Goal: Check status: Check status

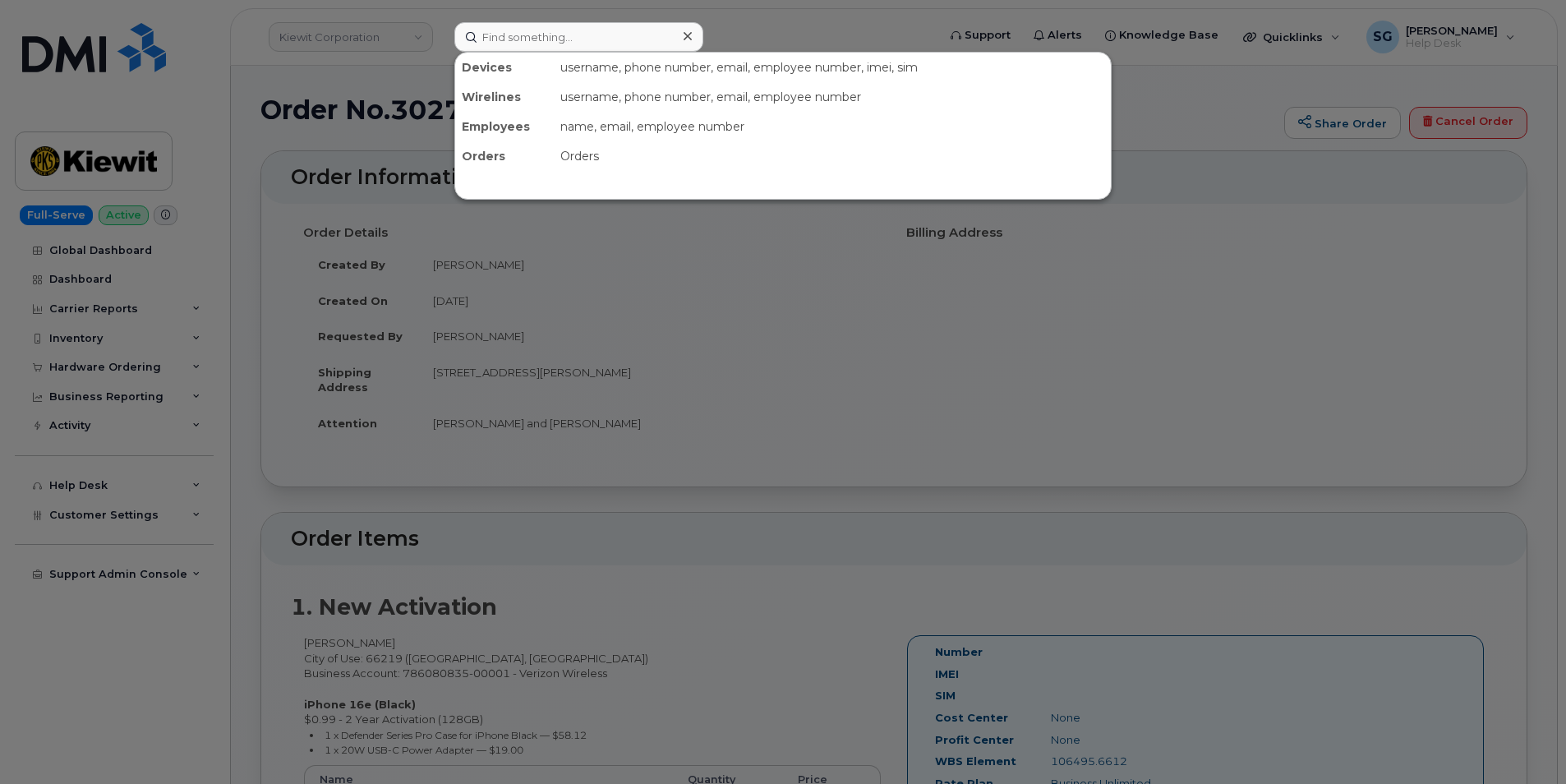
scroll to position [247, 0]
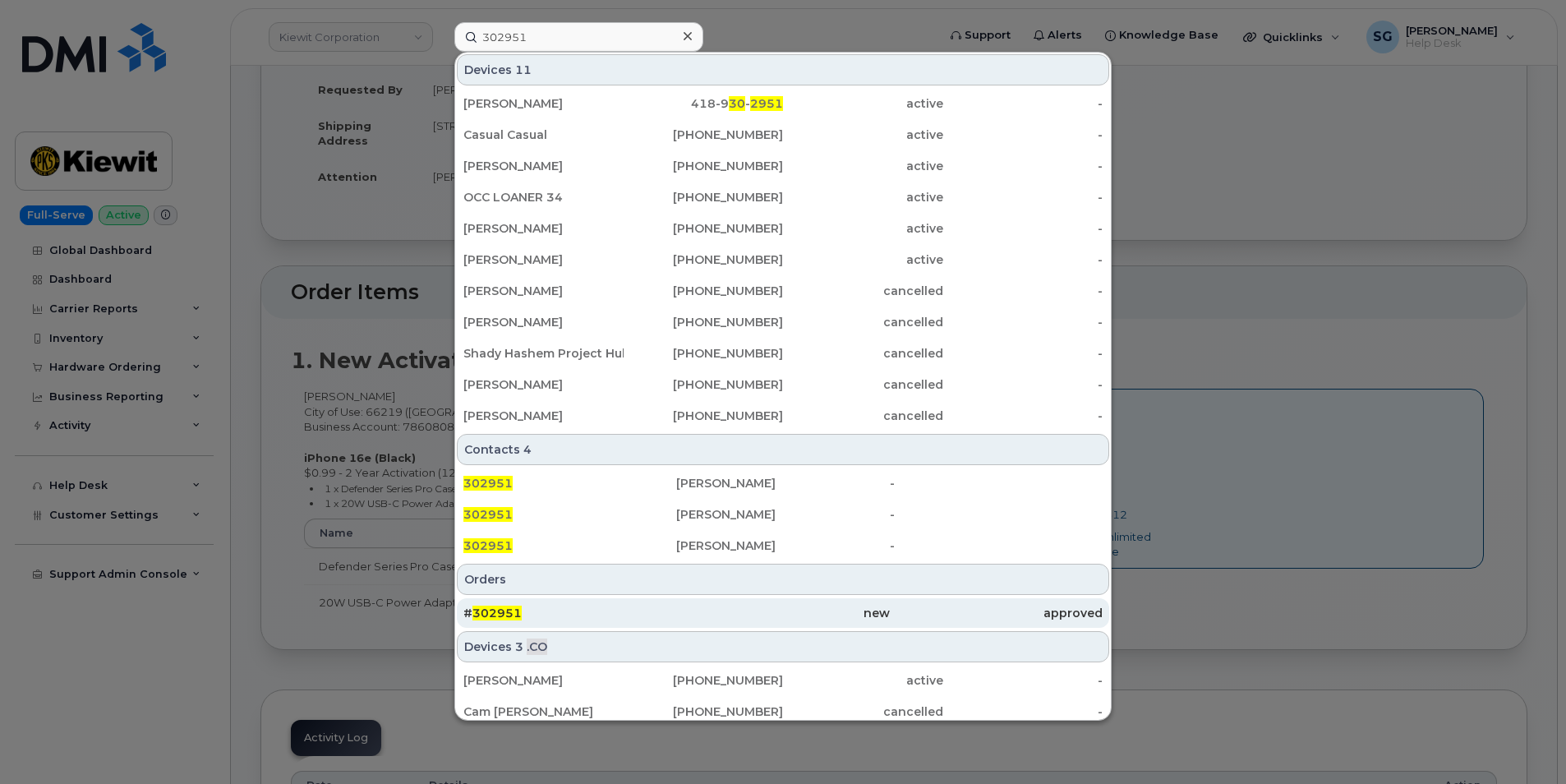
type input "302951"
click at [606, 609] on div "# 302951" at bounding box center [570, 613] width 213 height 17
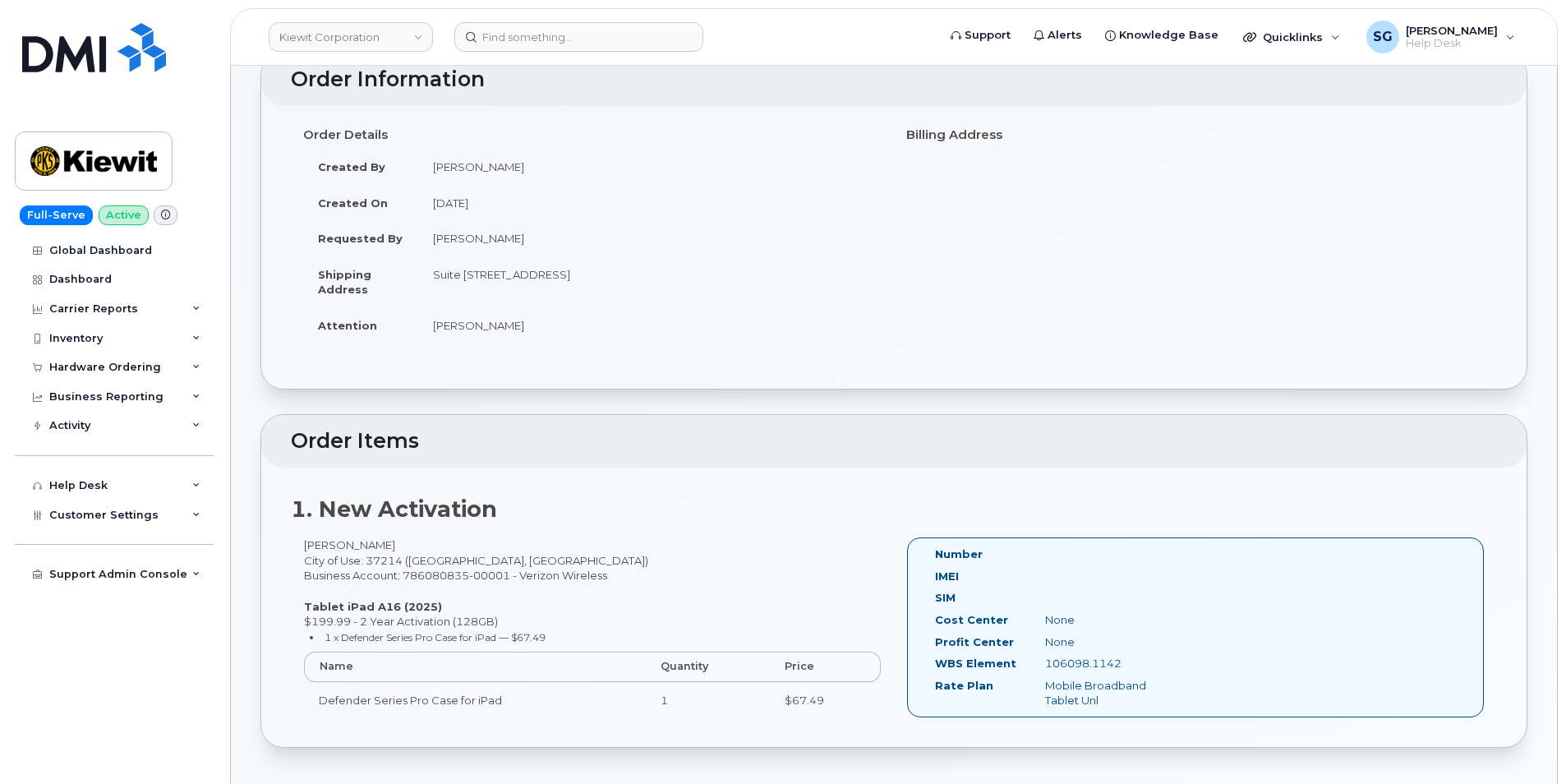
scroll to position [247, 0]
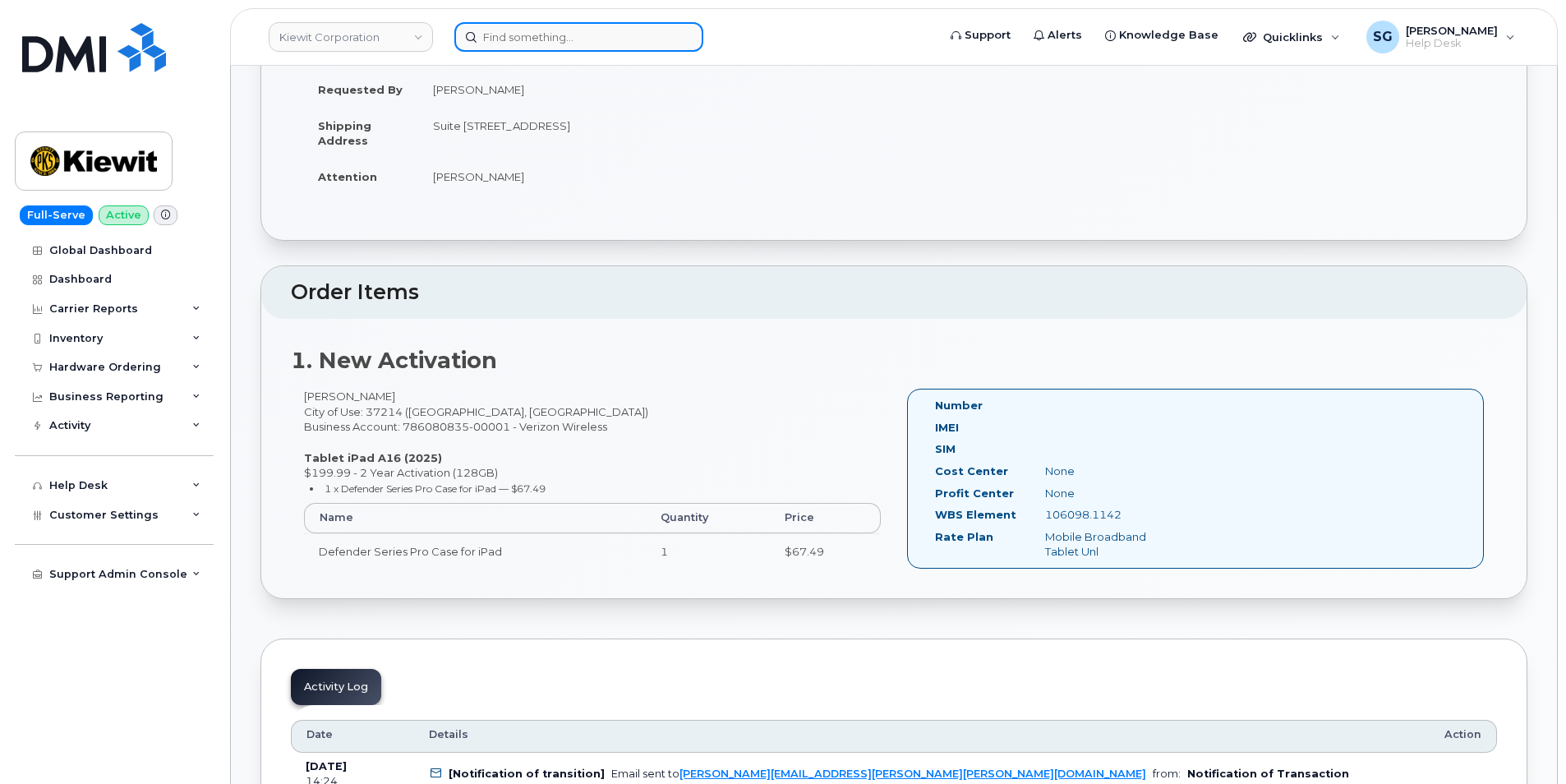
click at [524, 32] on input at bounding box center [578, 37] width 249 height 29
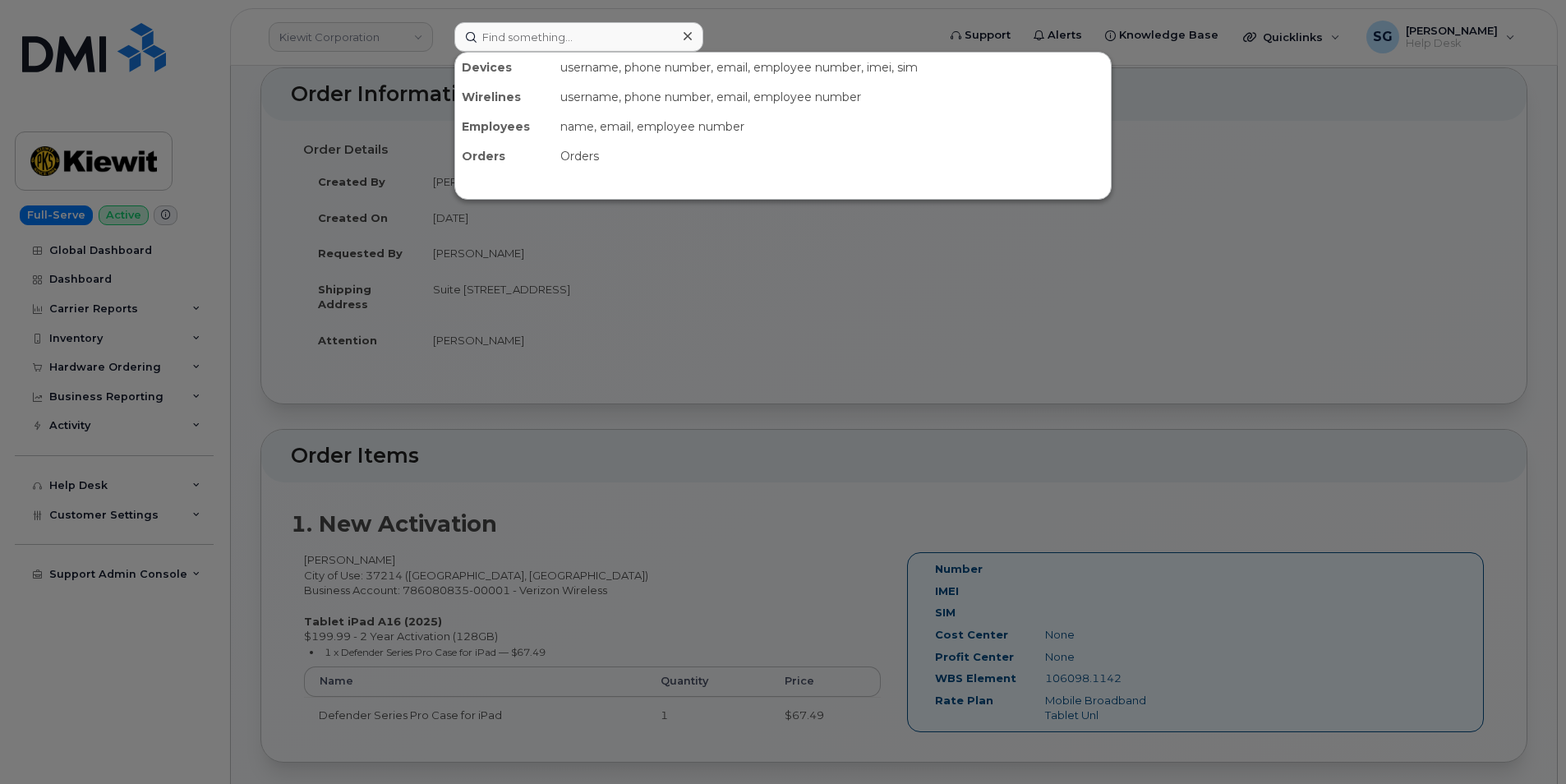
scroll to position [82, 0]
click at [586, 32] on input at bounding box center [578, 37] width 249 height 29
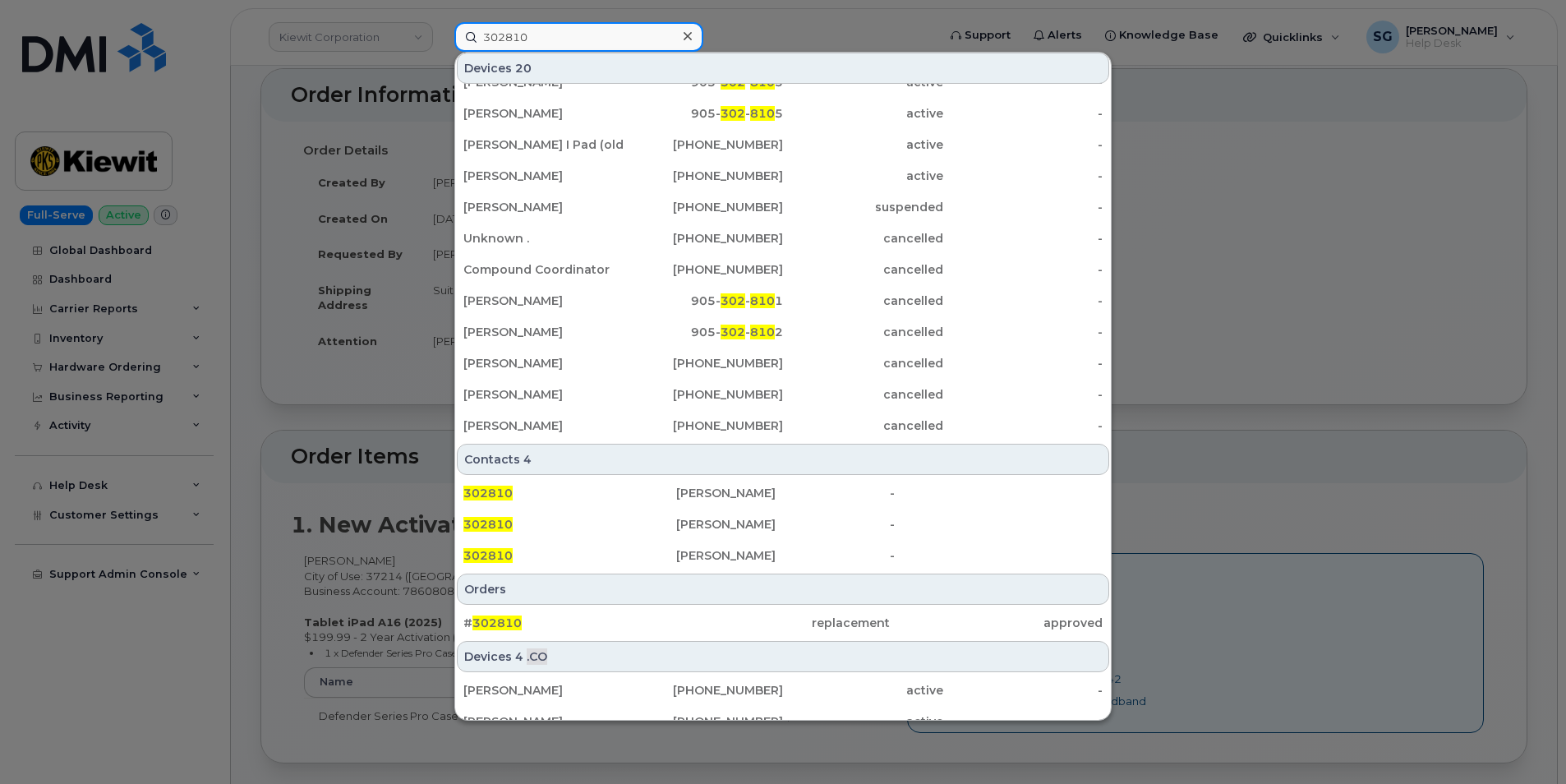
scroll to position [387, 0]
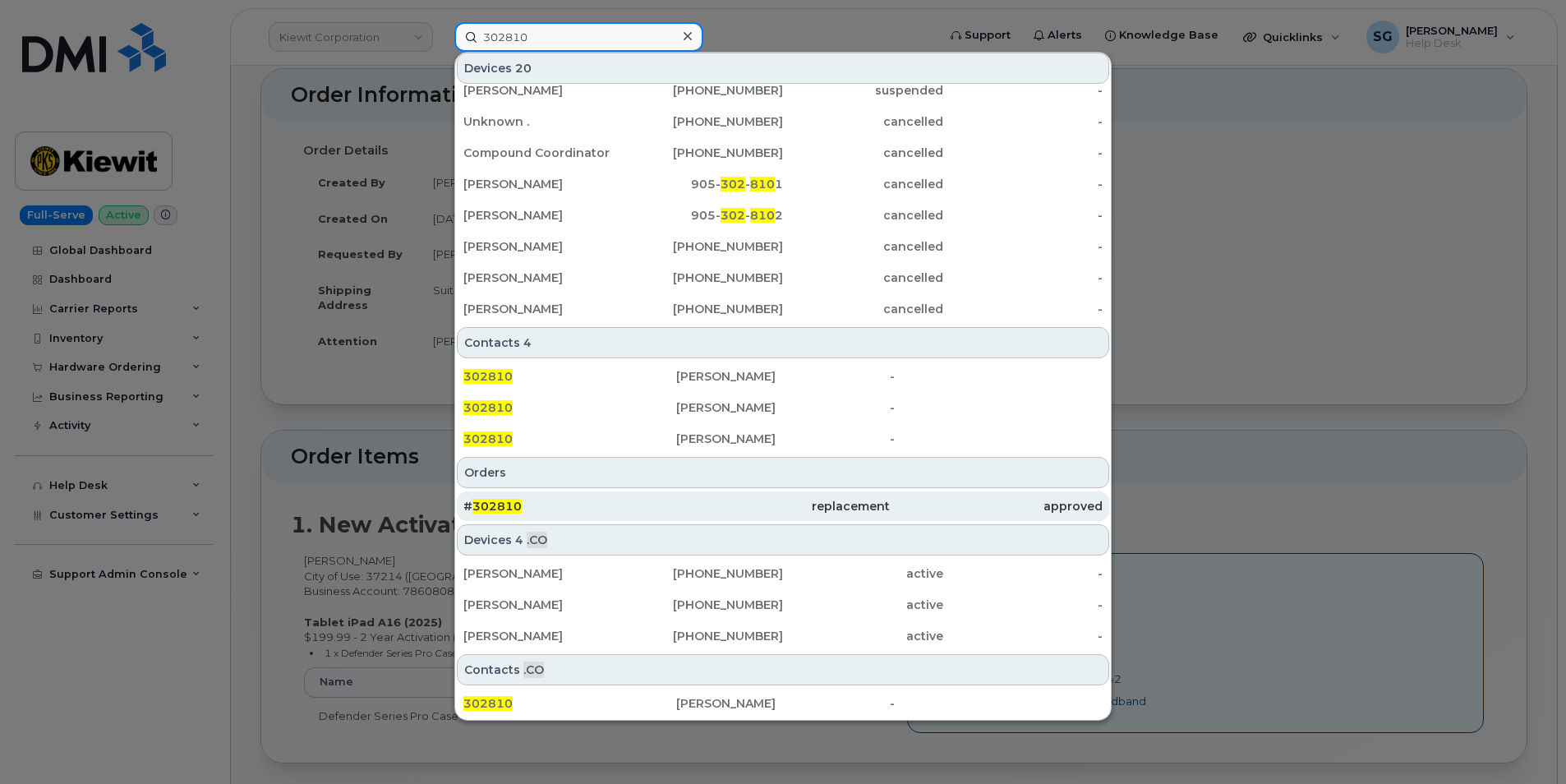
type input "302810"
drag, startPoint x: 592, startPoint y: 500, endPoint x: 592, endPoint y: 513, distance: 13.0
click at [592, 500] on div "# 302810" at bounding box center [570, 506] width 213 height 17
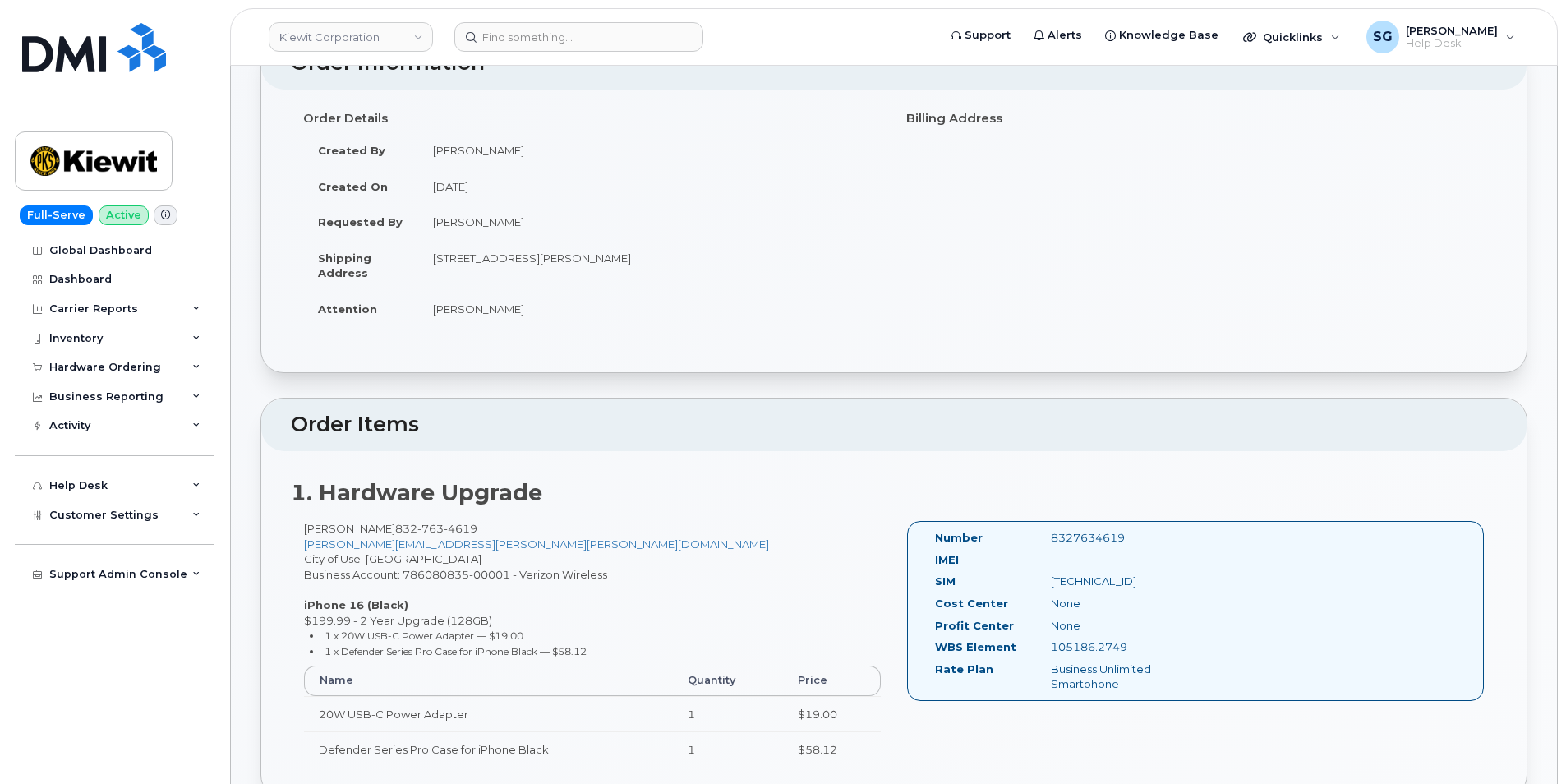
scroll to position [247, 0]
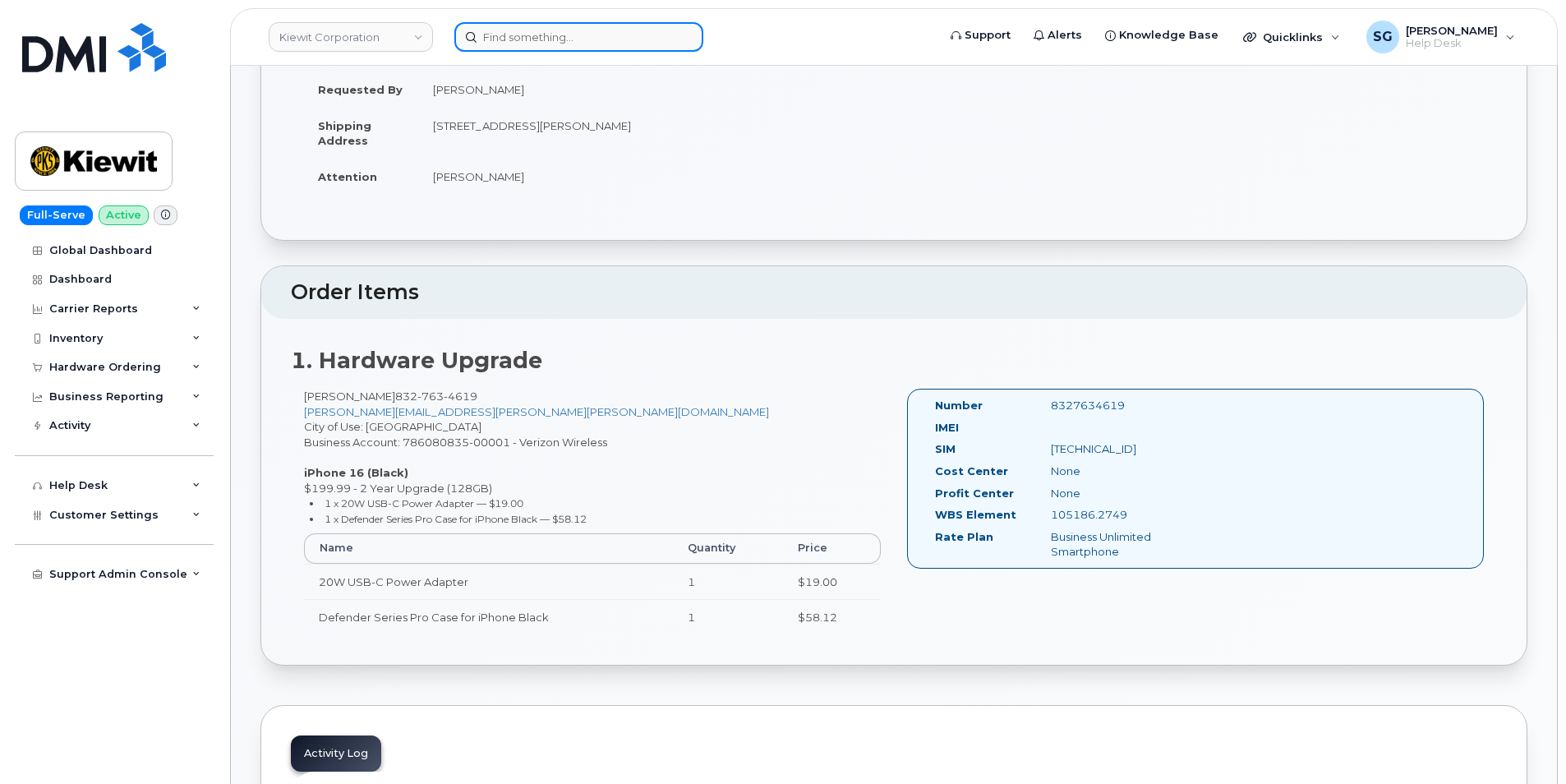
click at [524, 31] on input at bounding box center [578, 37] width 249 height 29
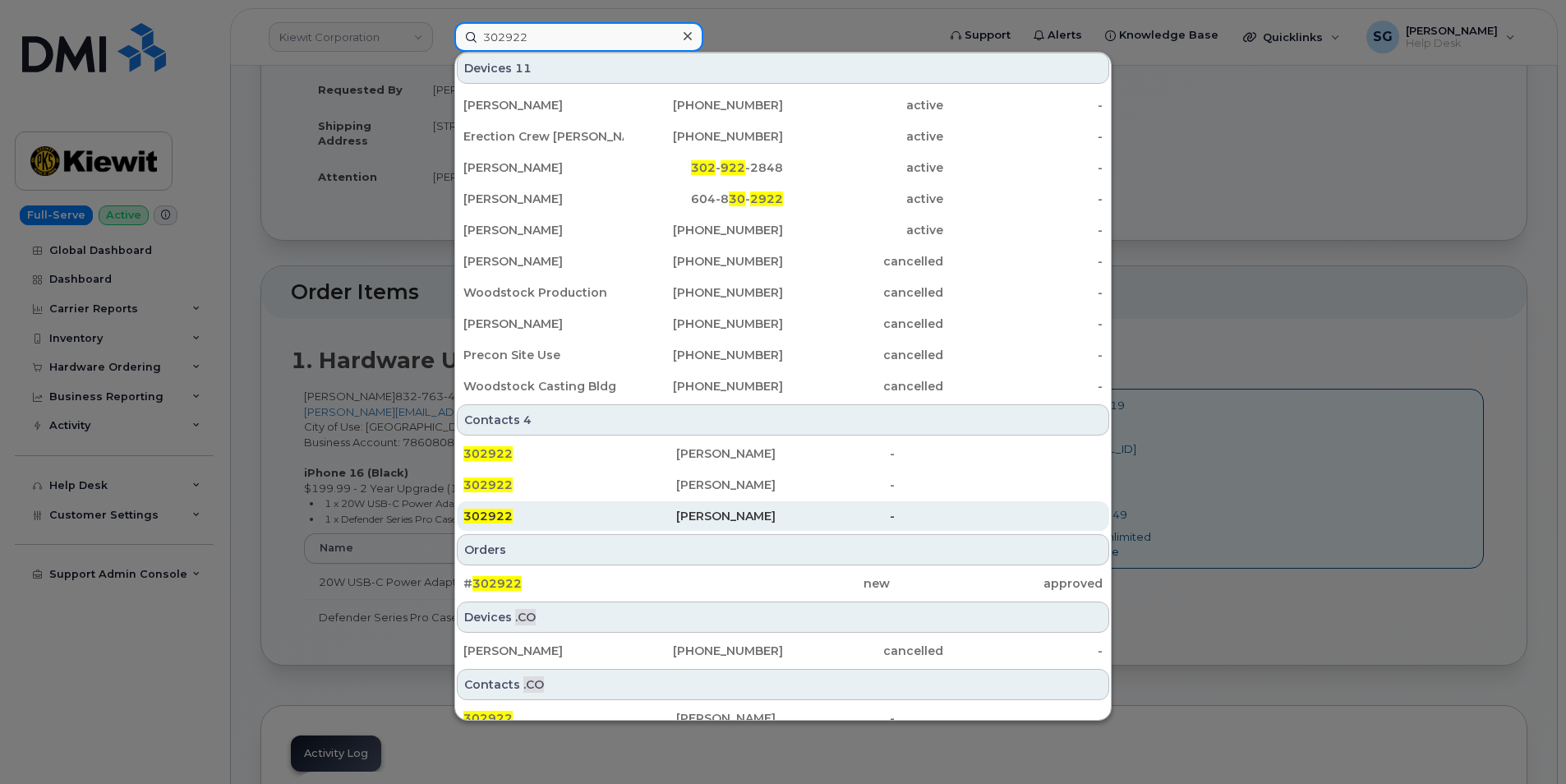
scroll to position [44, 0]
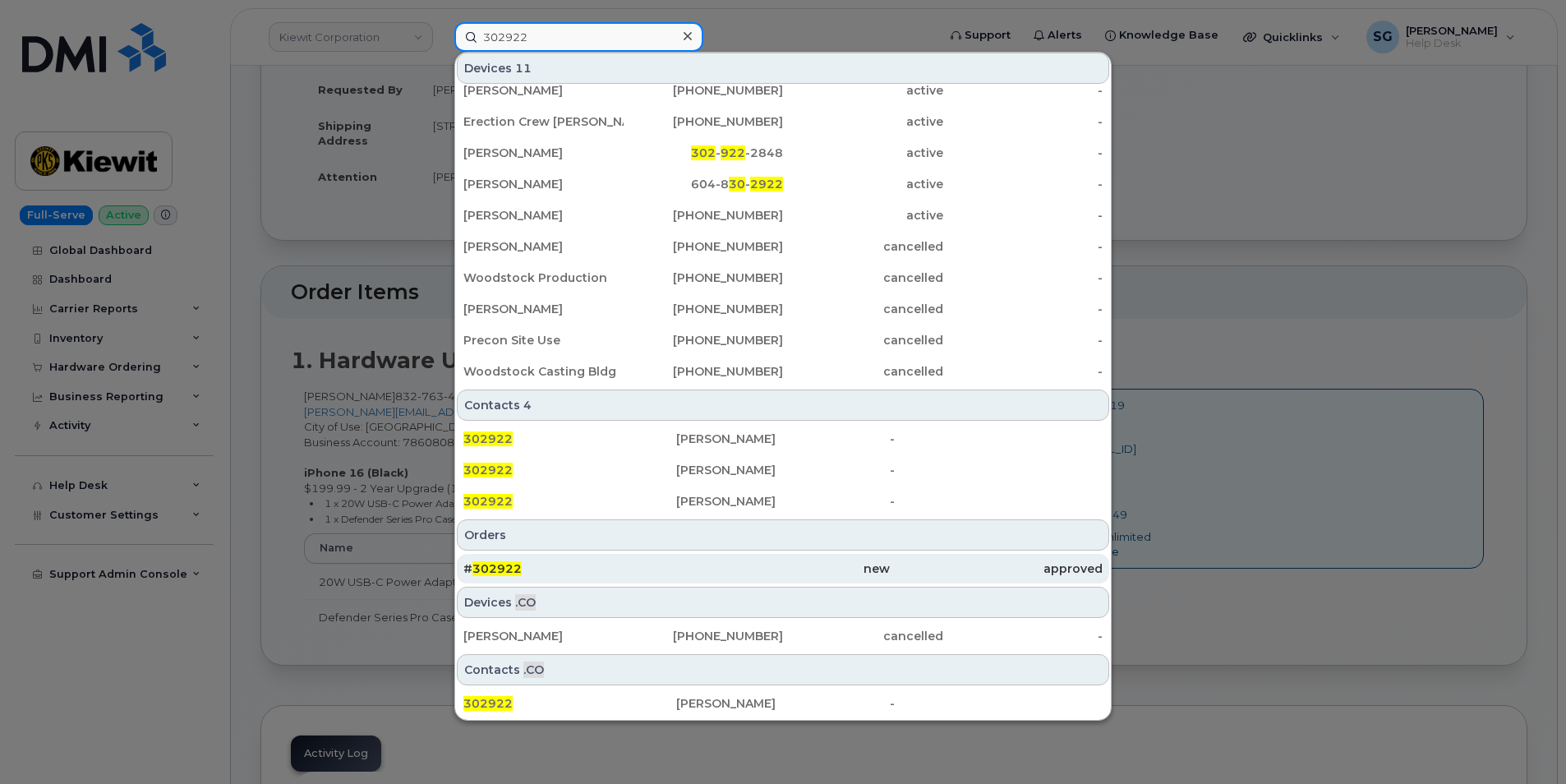
type input "302922"
click at [665, 562] on div "# 302922" at bounding box center [570, 569] width 213 height 17
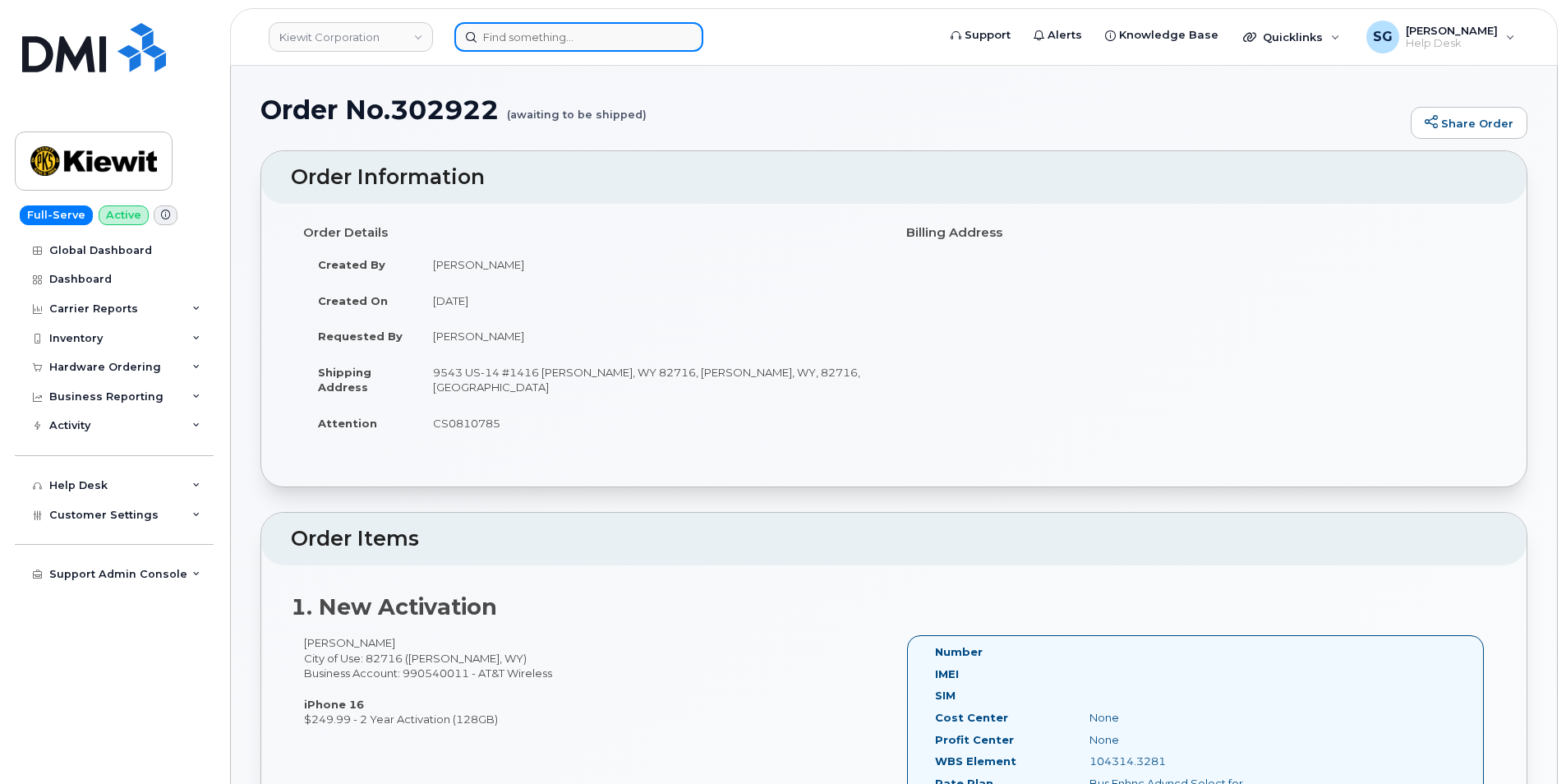
click at [515, 34] on input at bounding box center [578, 37] width 249 height 29
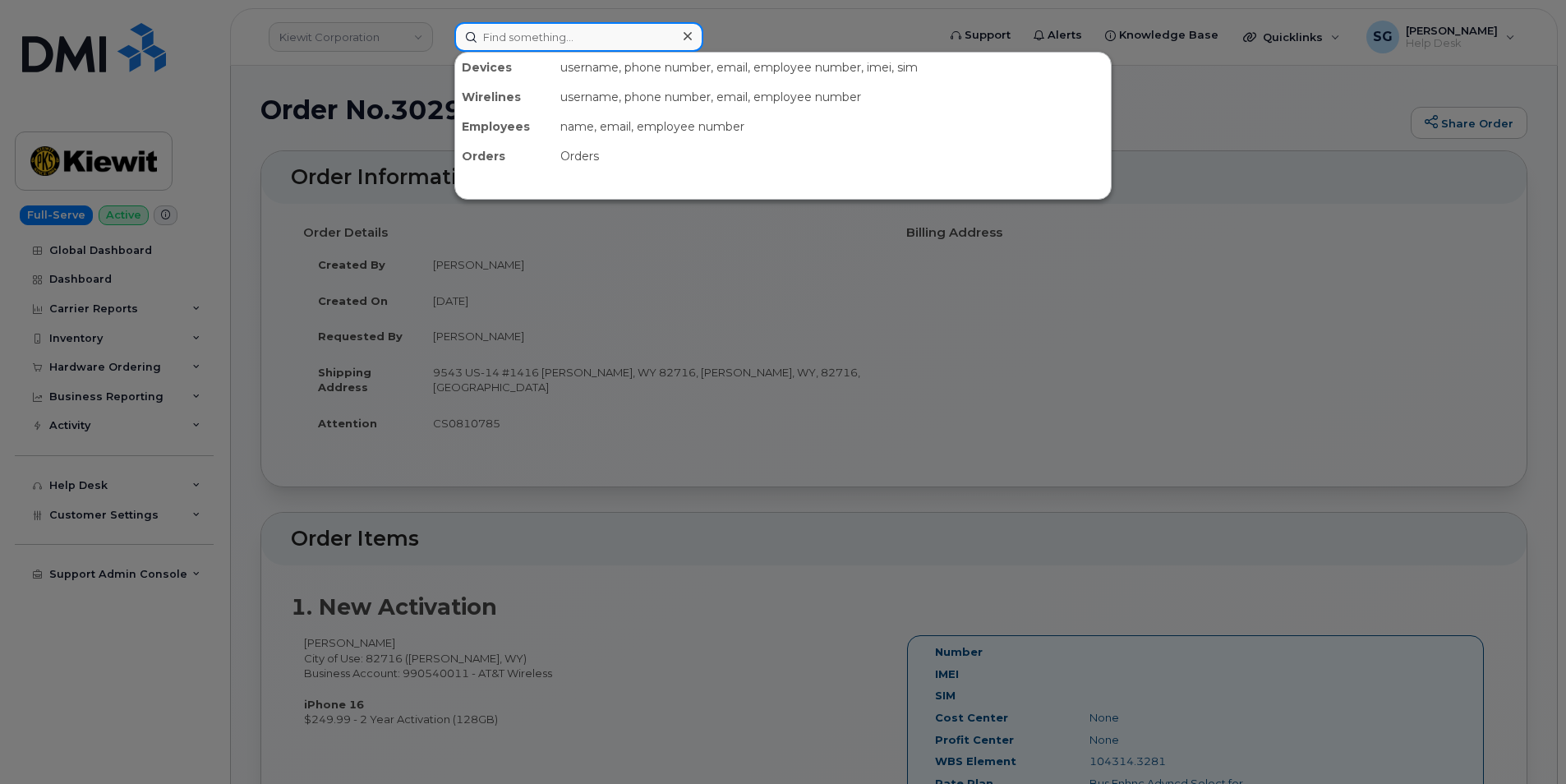
type input "4"
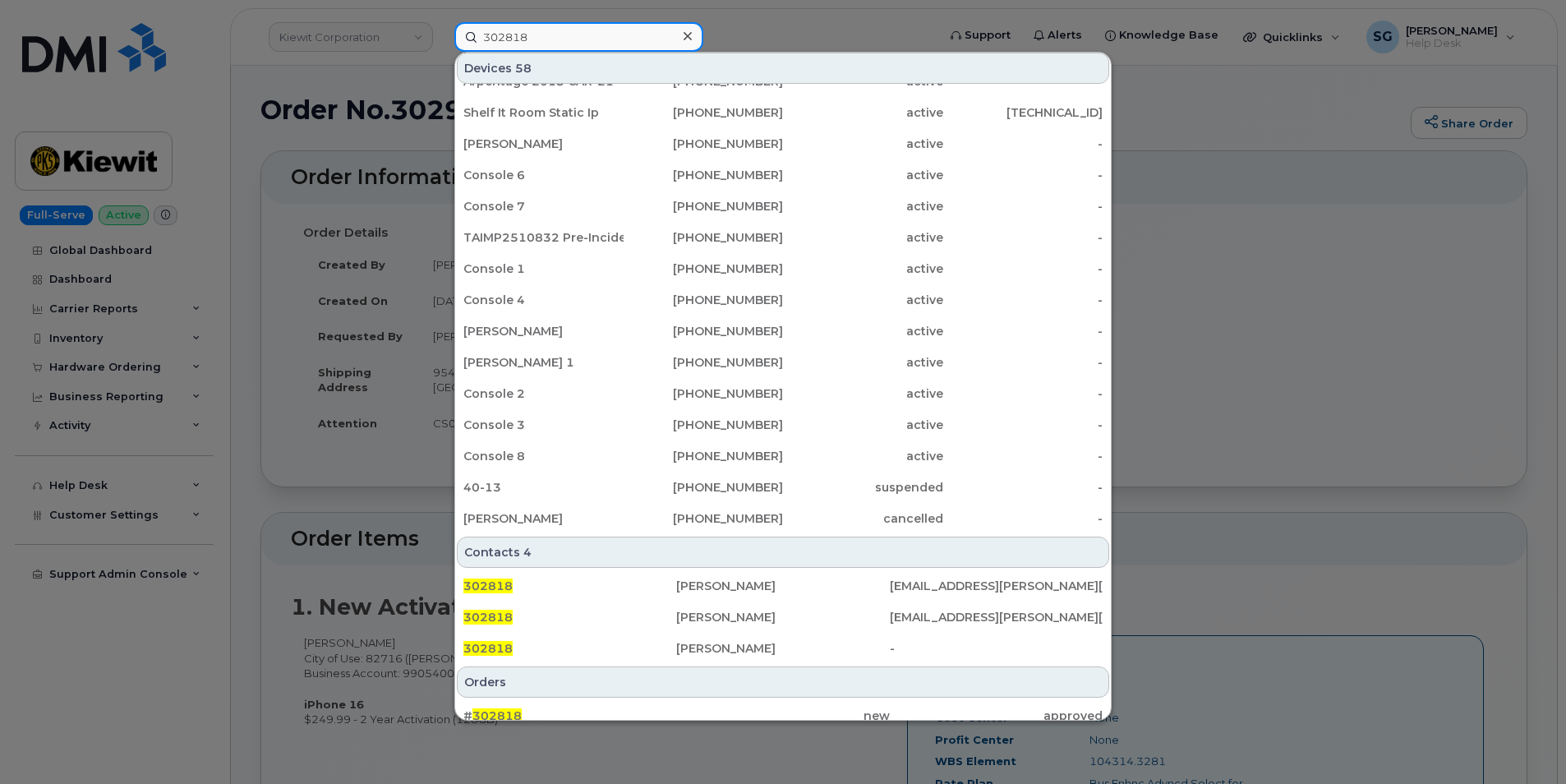
scroll to position [356, 0]
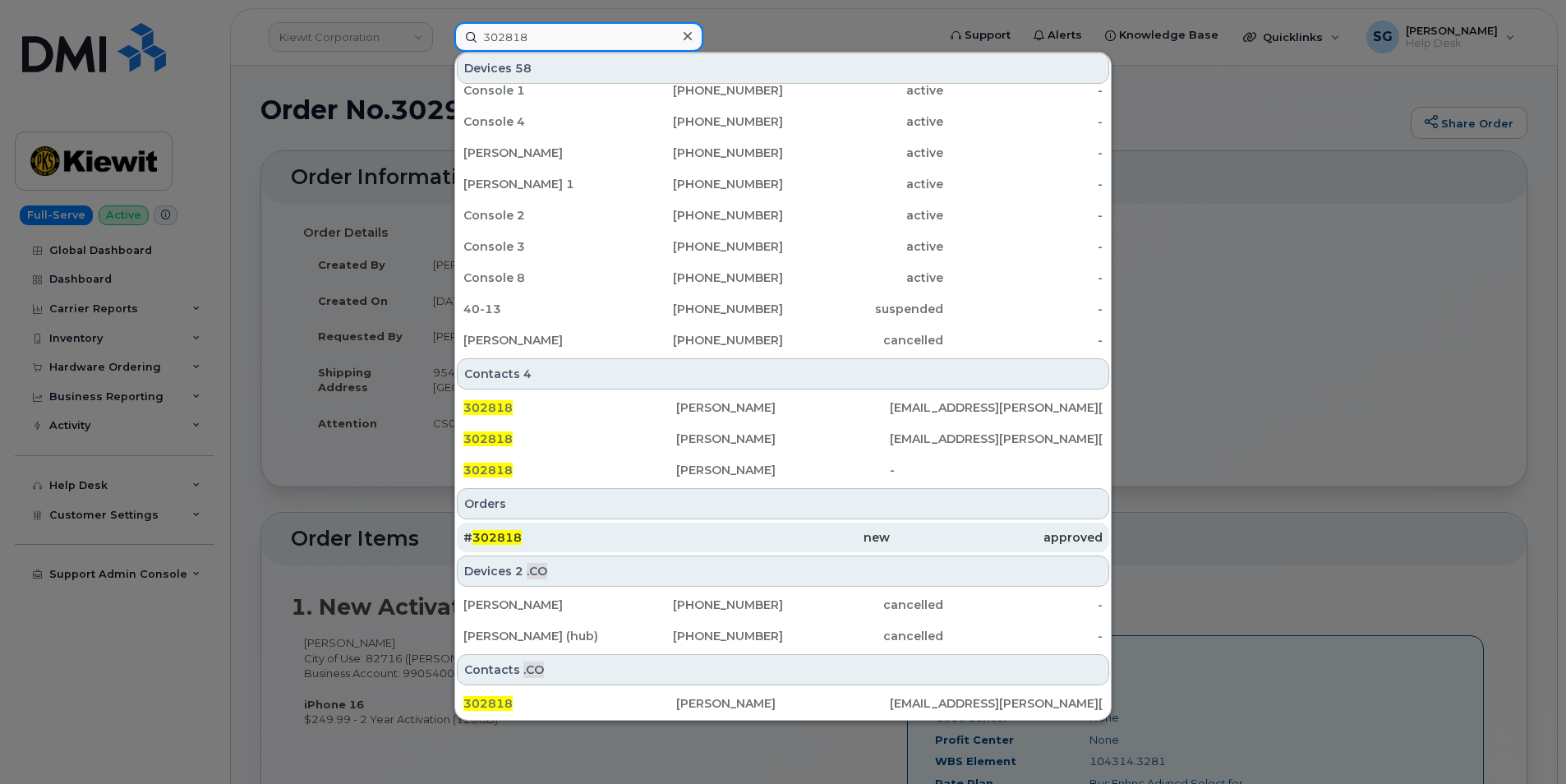
type input "302818"
click at [683, 537] on div "new" at bounding box center [783, 537] width 213 height 17
click at [700, 533] on div "new" at bounding box center [783, 537] width 213 height 17
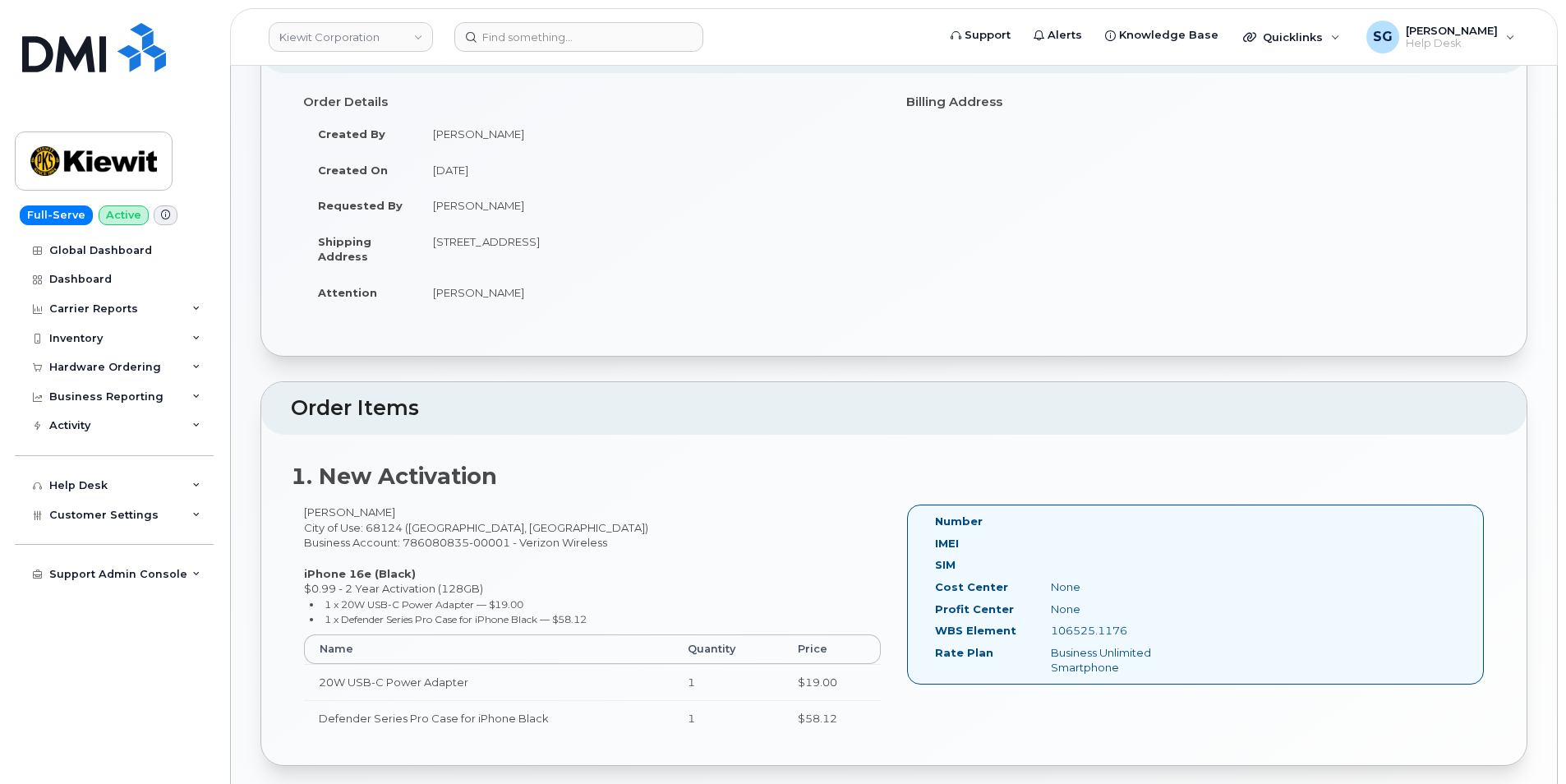
scroll to position [164, 0]
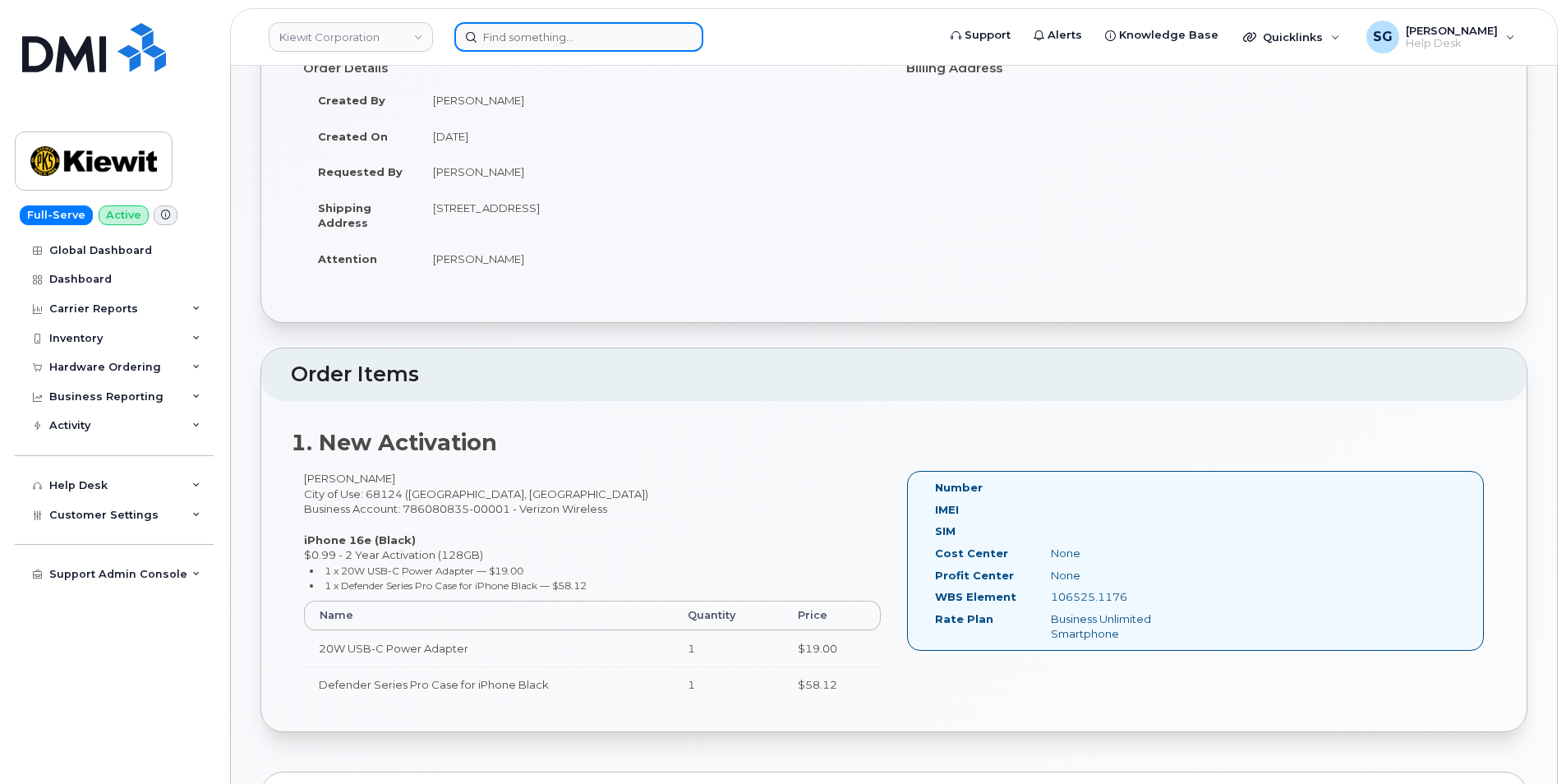
click at [510, 36] on input at bounding box center [578, 37] width 249 height 29
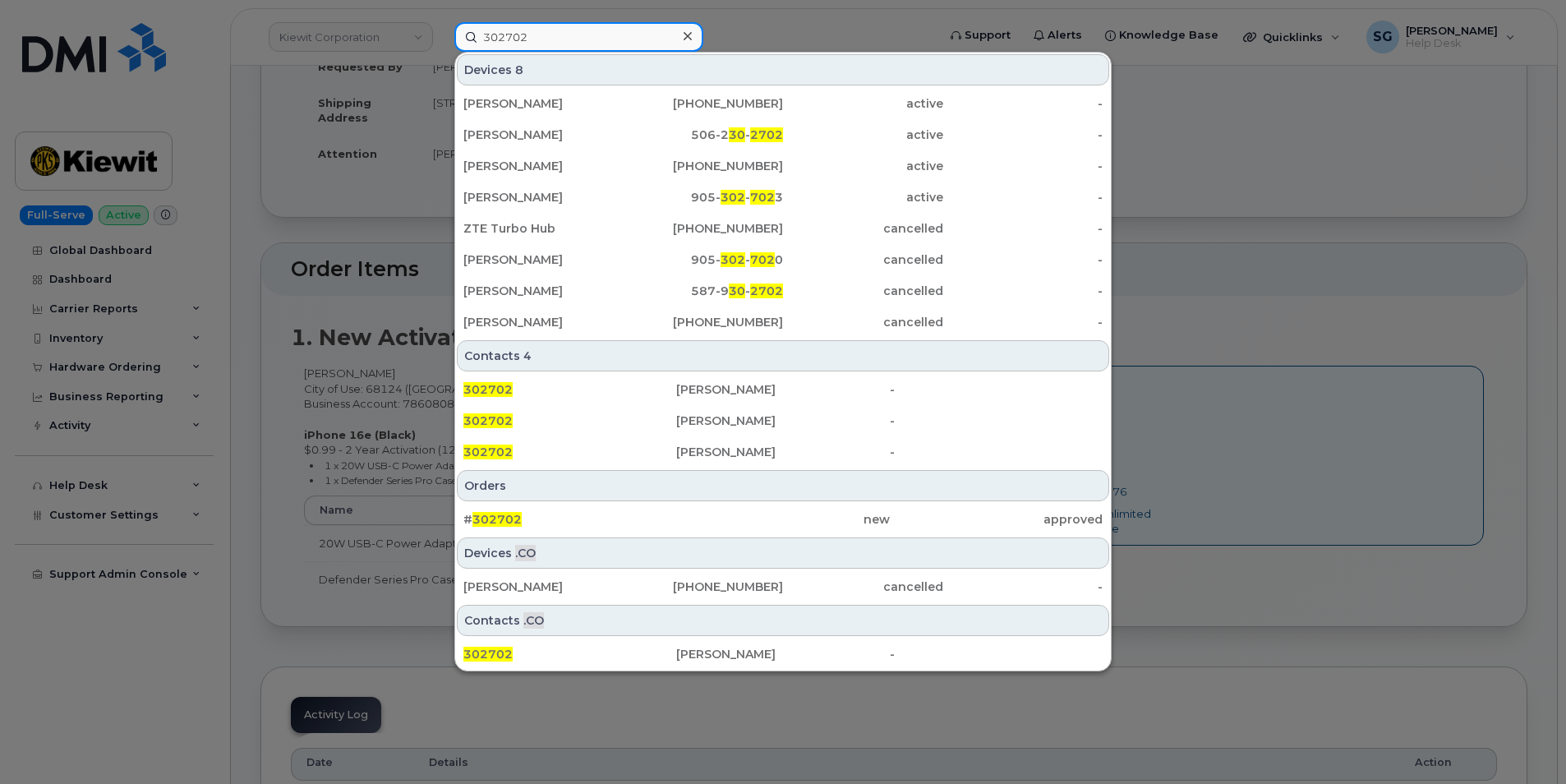
scroll to position [329, 0]
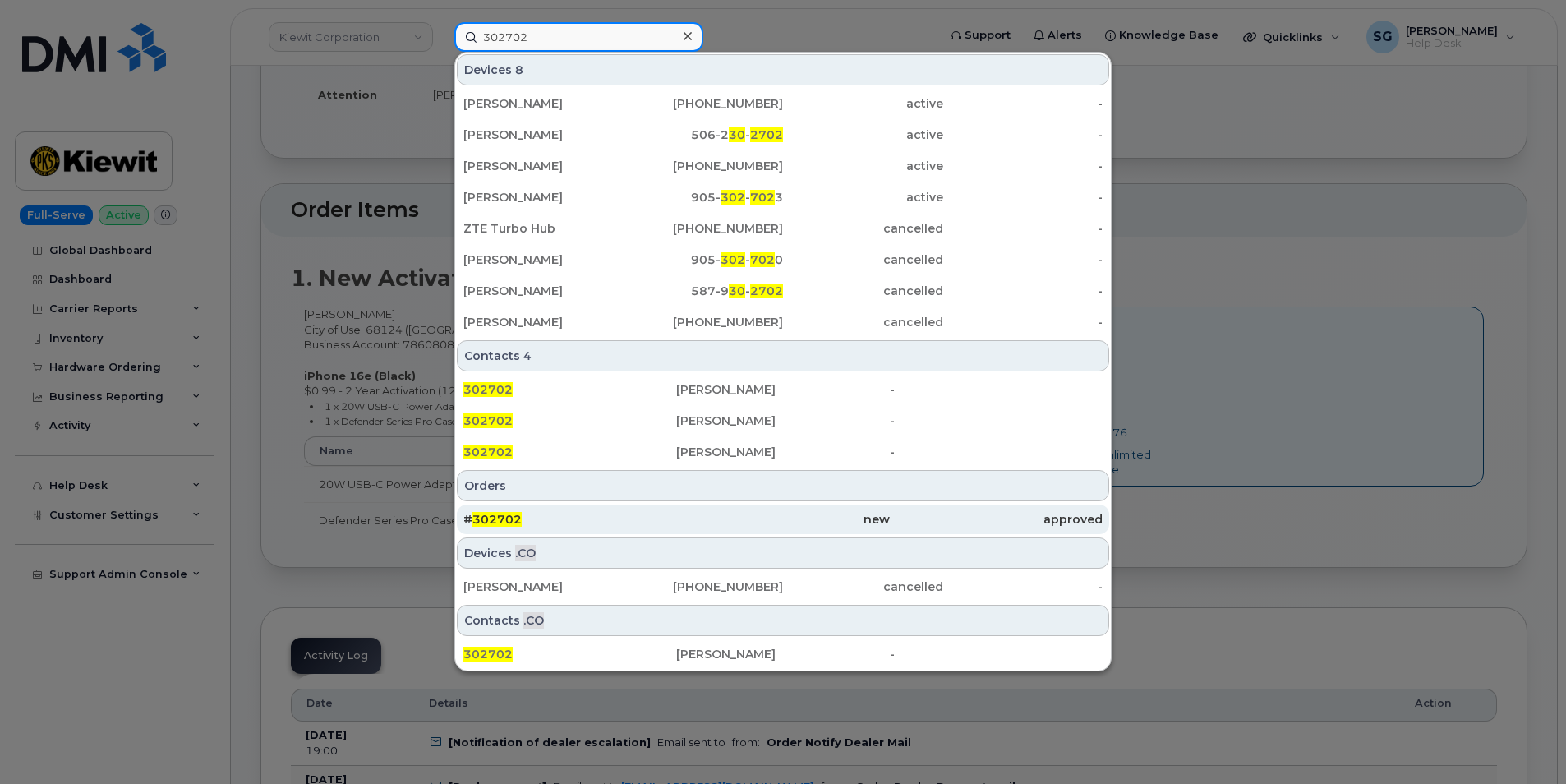
type input "302702"
click at [603, 523] on div "# 302702" at bounding box center [570, 520] width 213 height 17
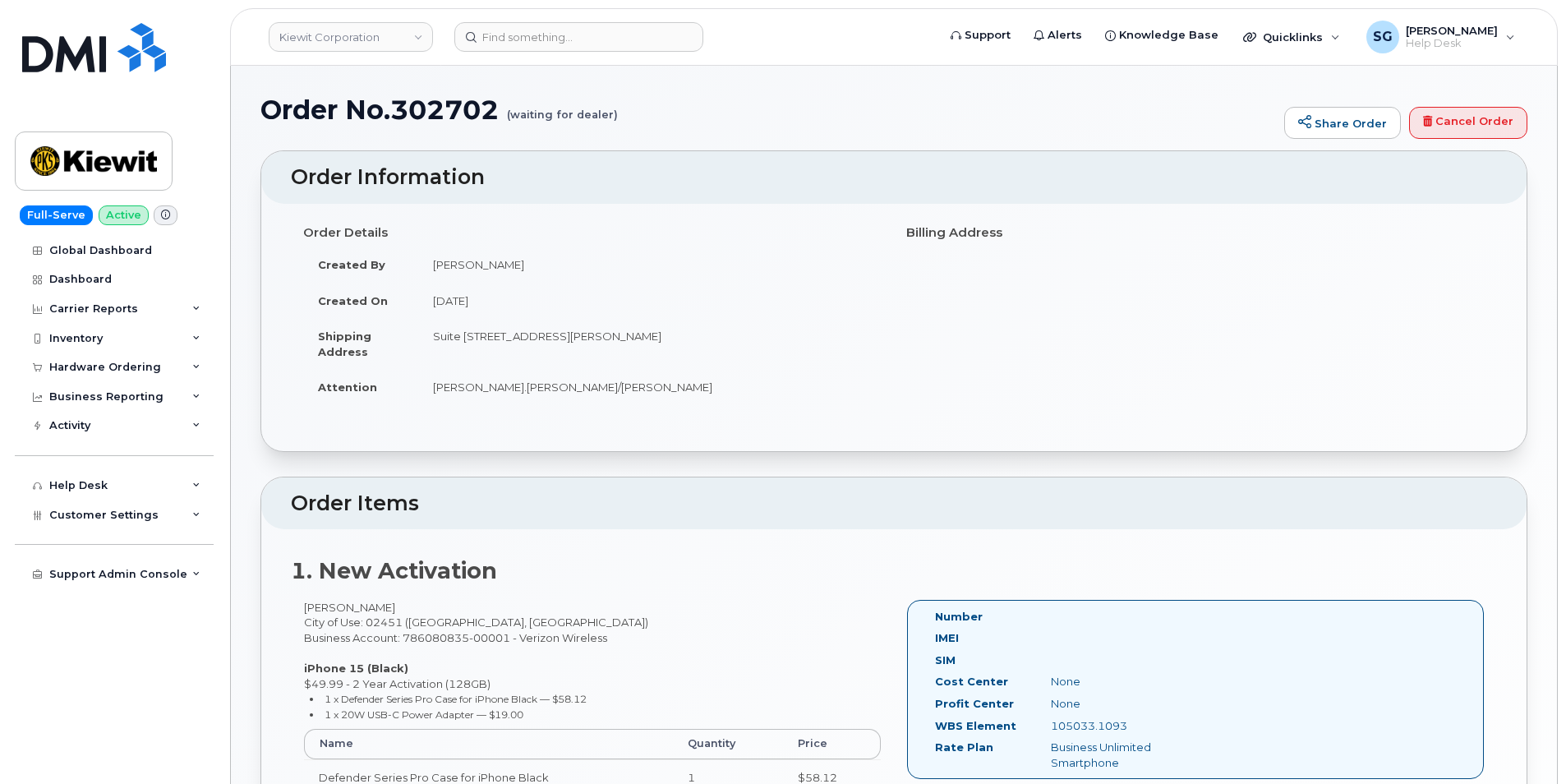
scroll to position [329, 0]
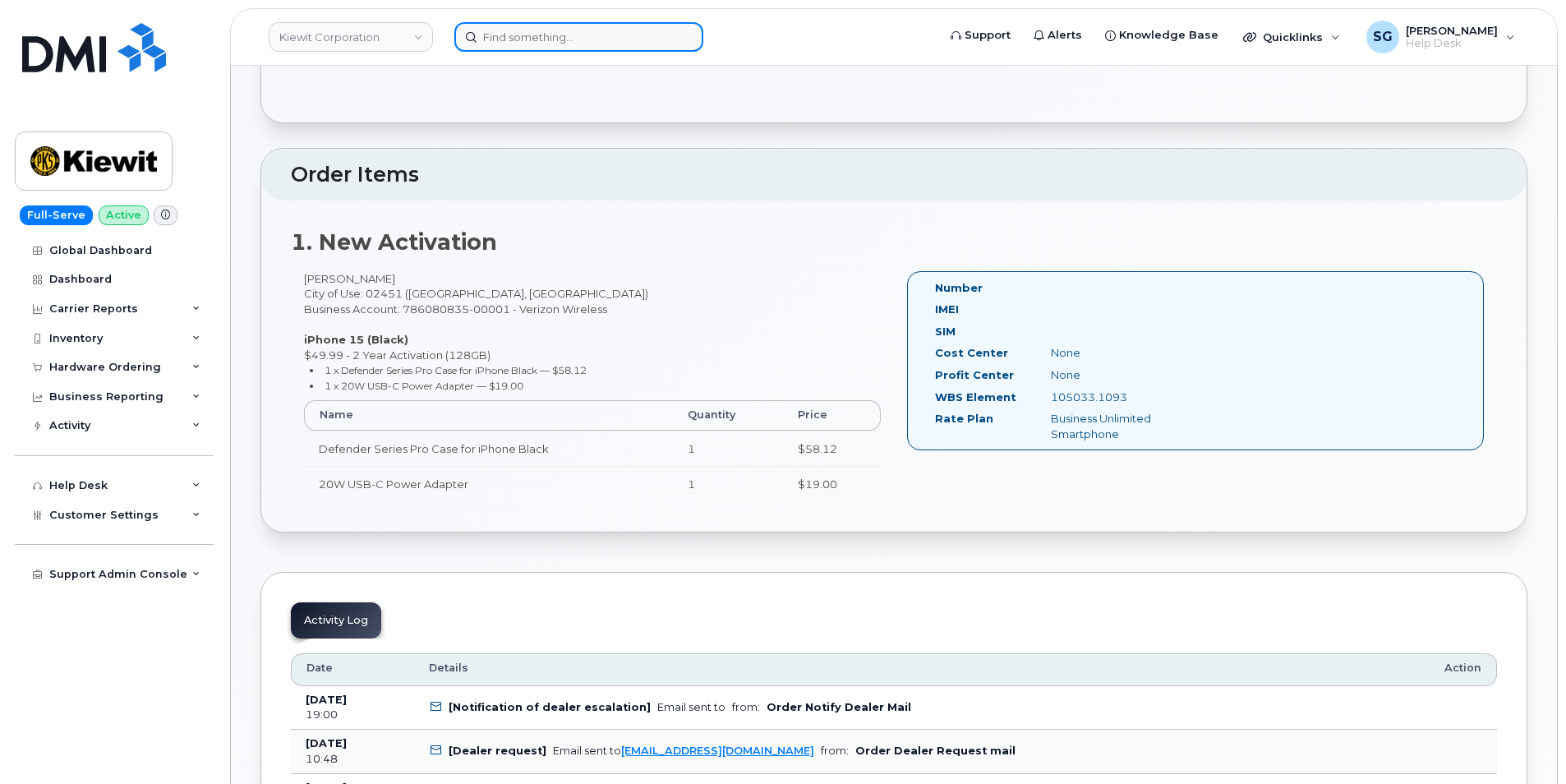
click at [480, 38] on input at bounding box center [578, 37] width 249 height 29
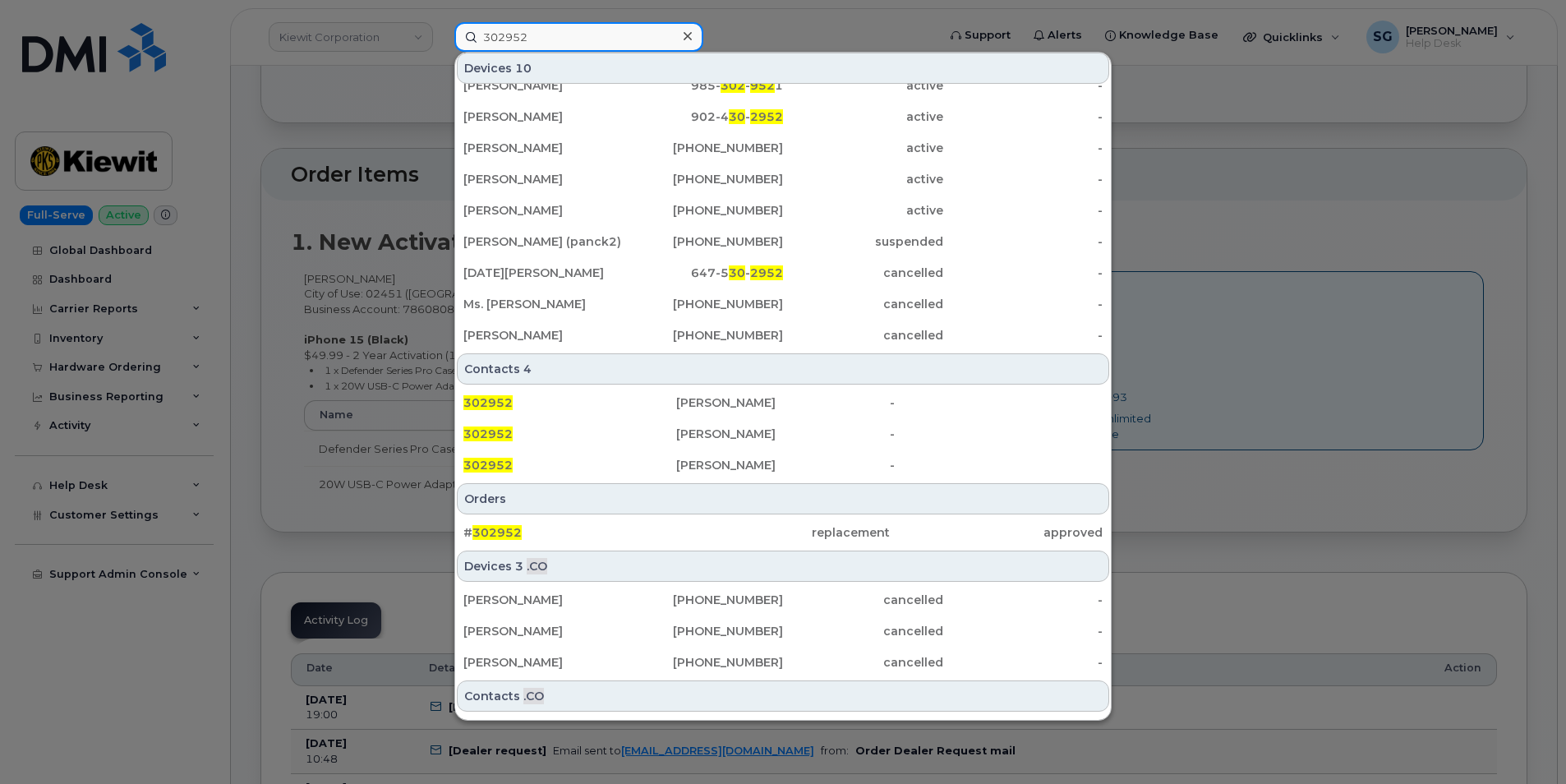
scroll to position [75, 0]
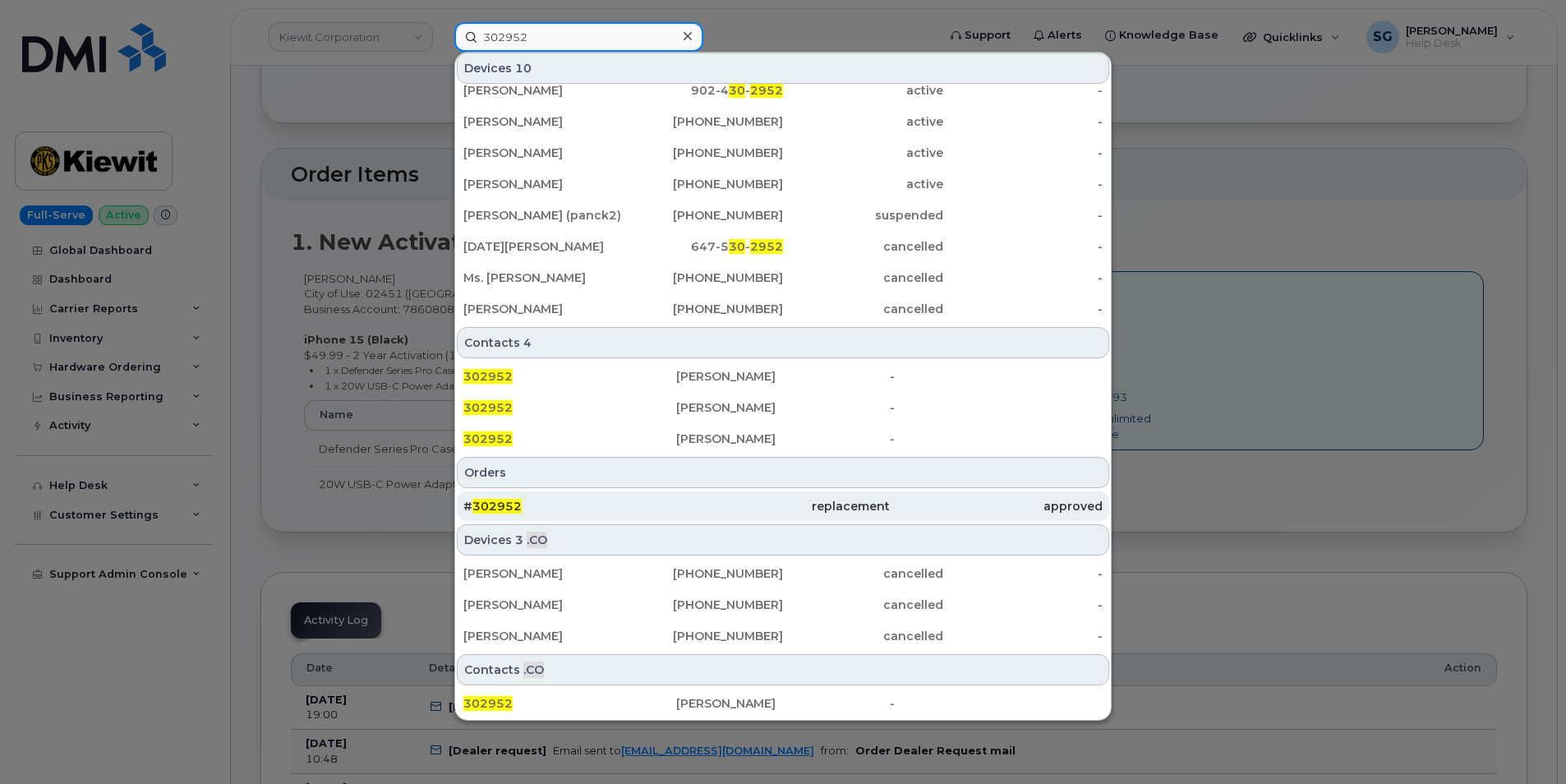
type input "302952"
drag, startPoint x: 666, startPoint y: 515, endPoint x: 690, endPoint y: 514, distance: 24.0
click at [666, 515] on div "# 302952" at bounding box center [570, 505] width 213 height 29
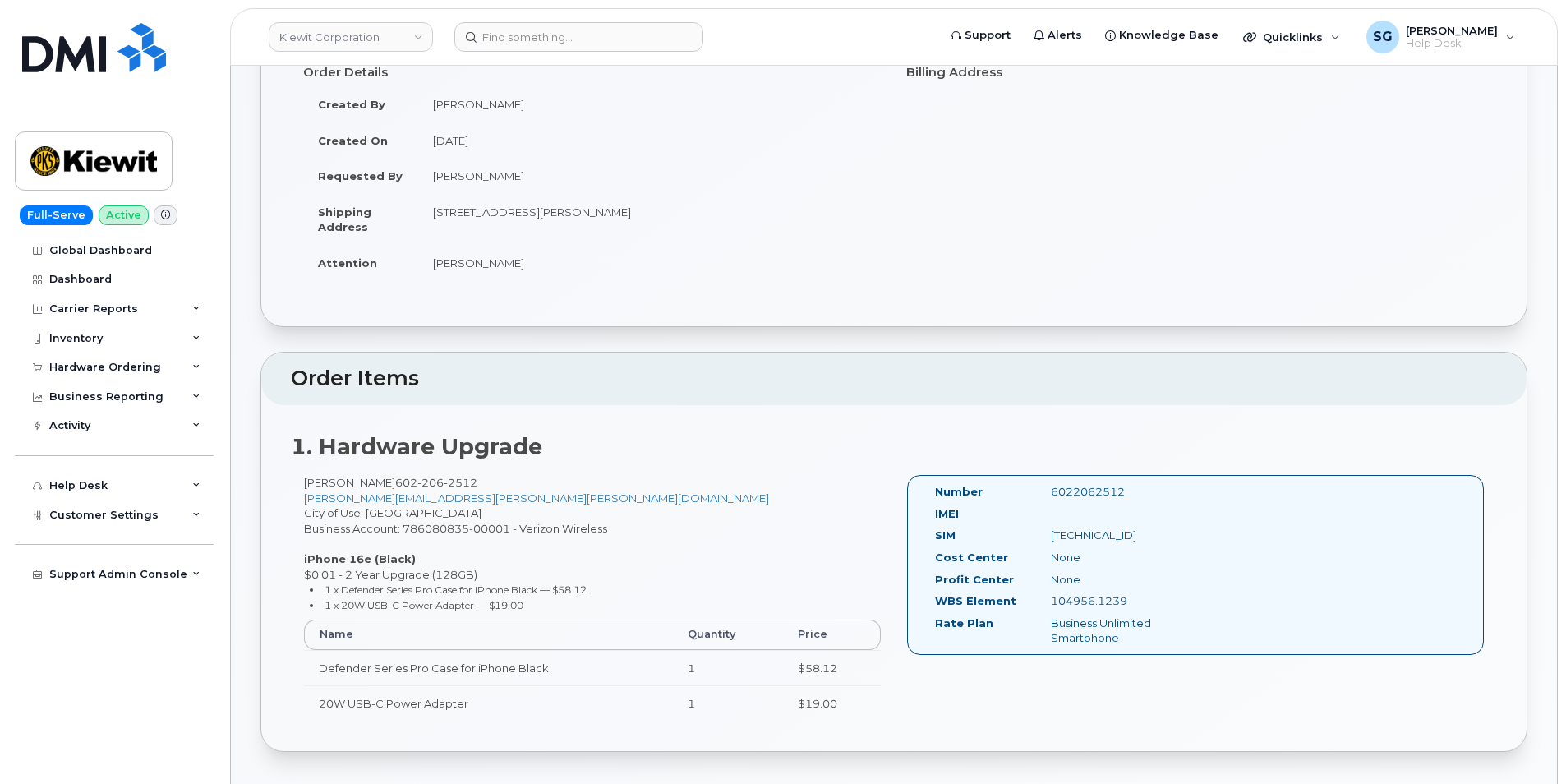
scroll to position [164, 0]
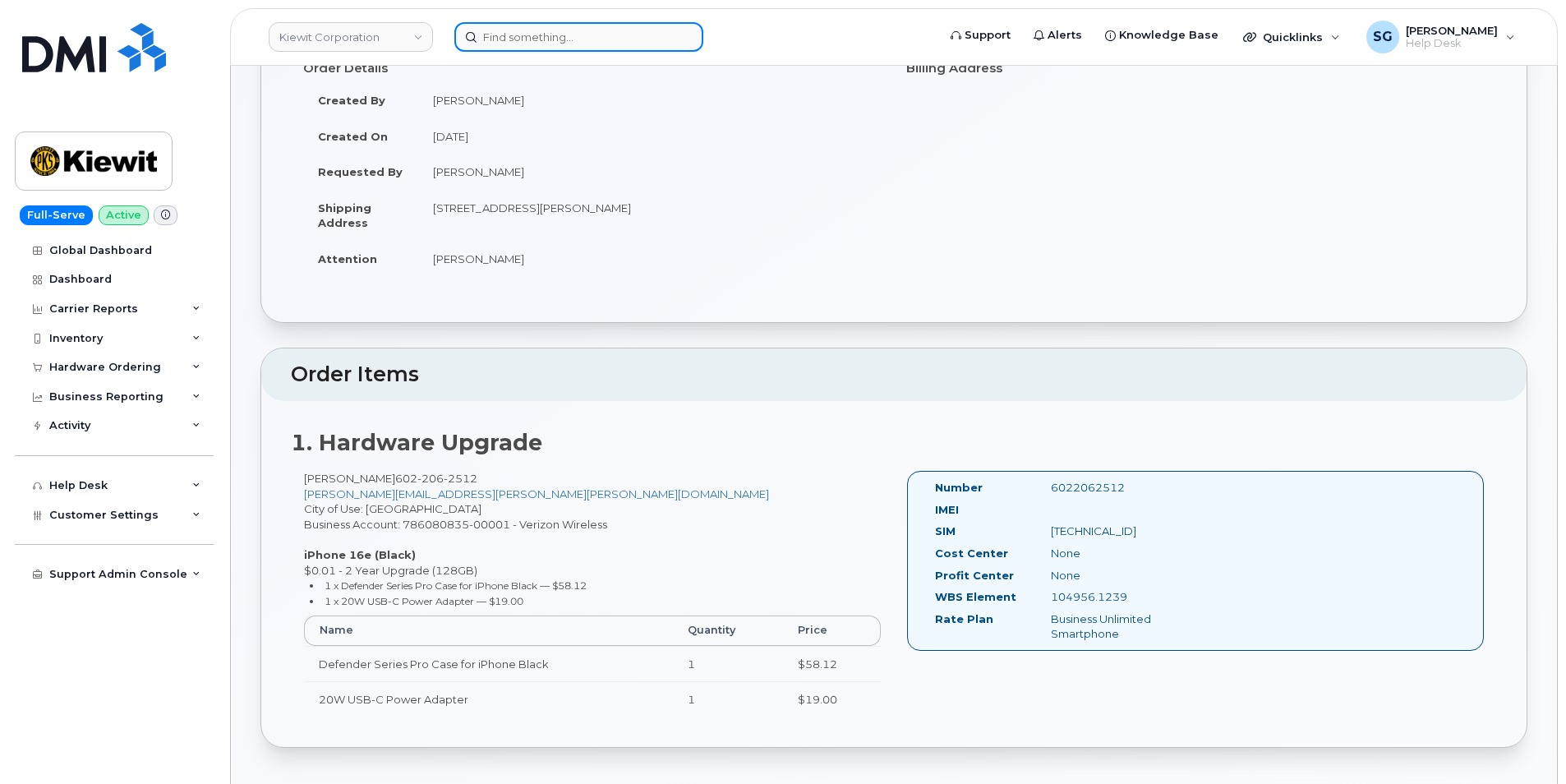
click at [509, 30] on input at bounding box center [578, 37] width 249 height 29
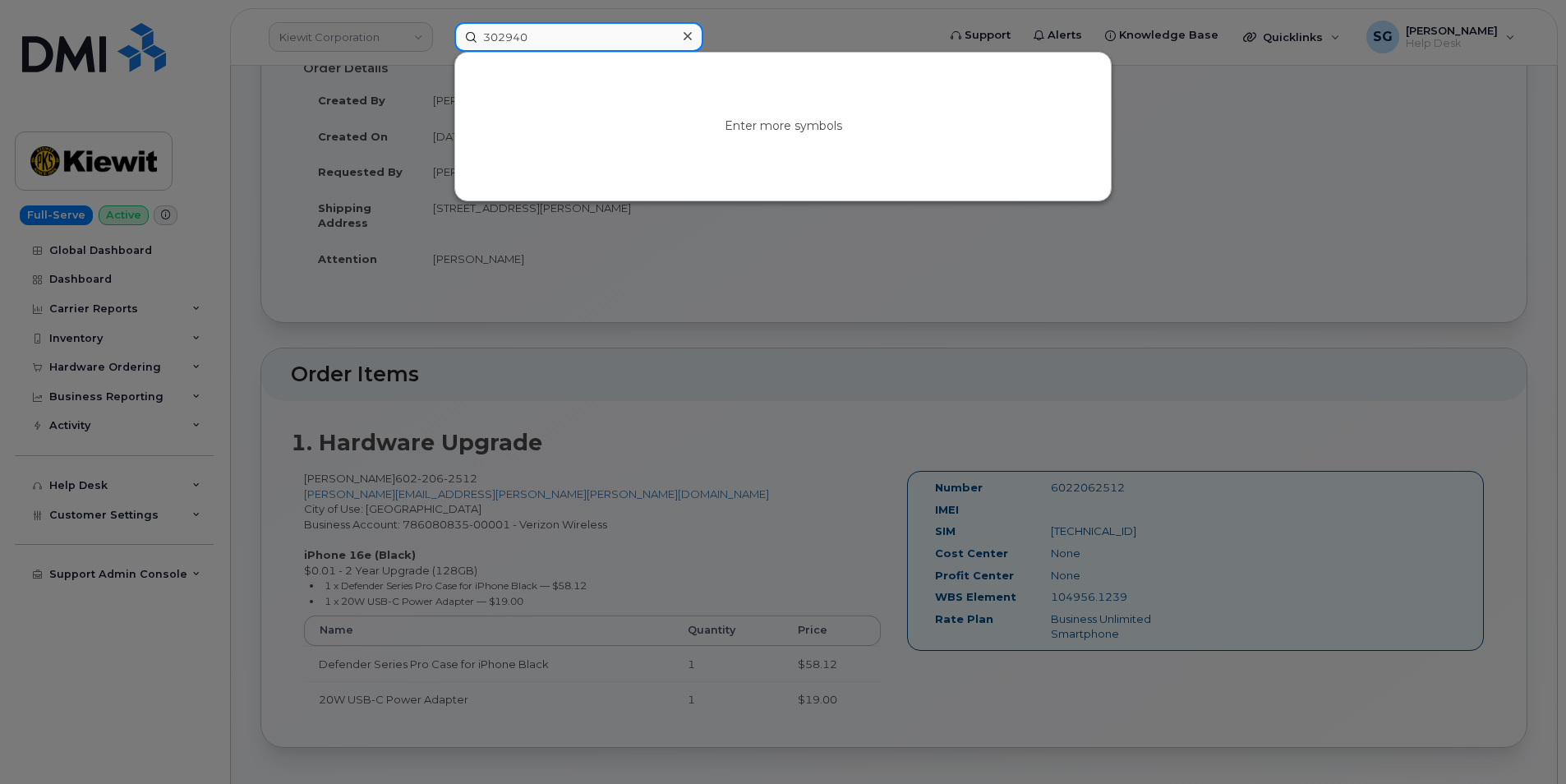
type input "302940"
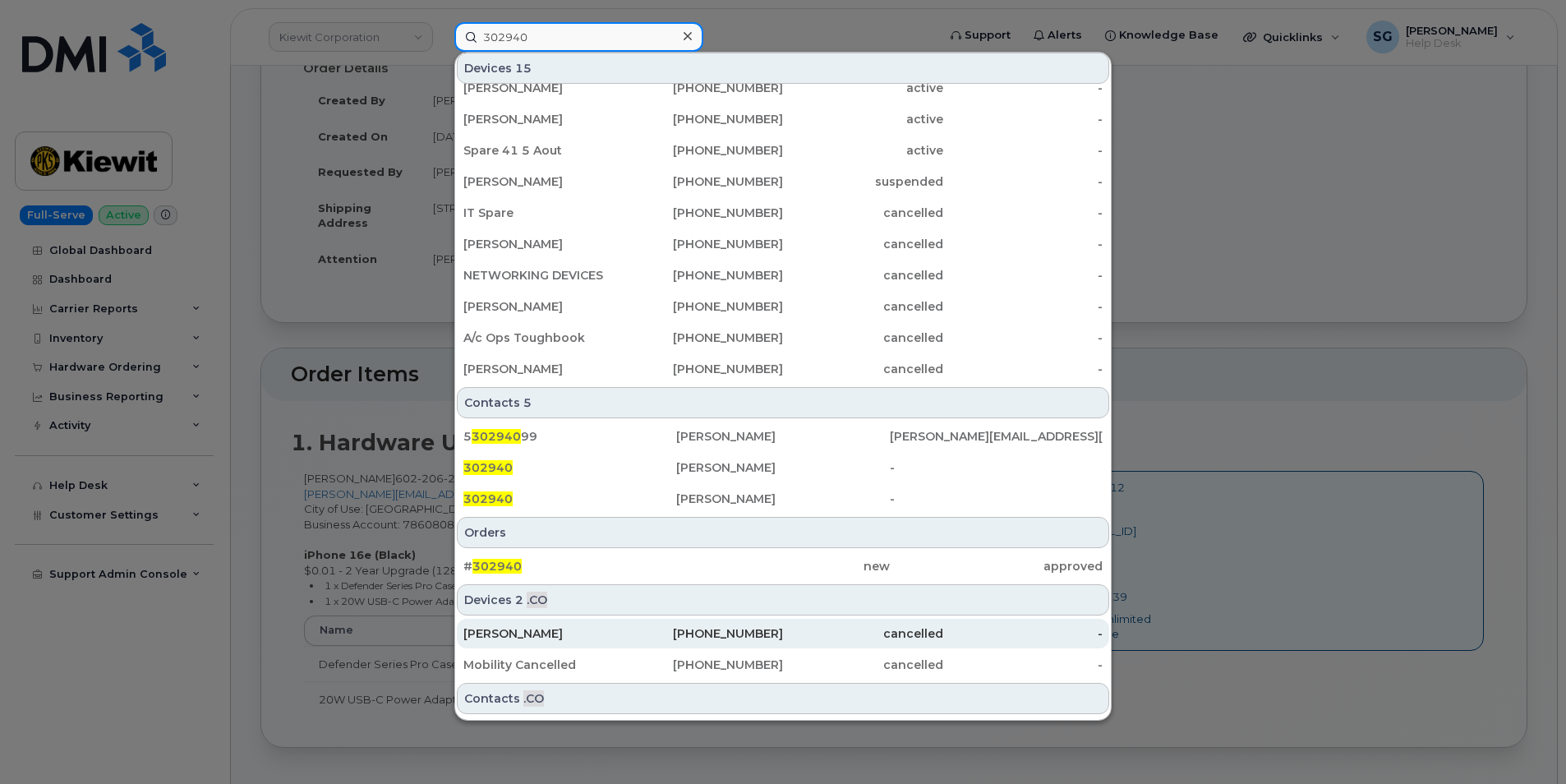
scroll to position [201, 0]
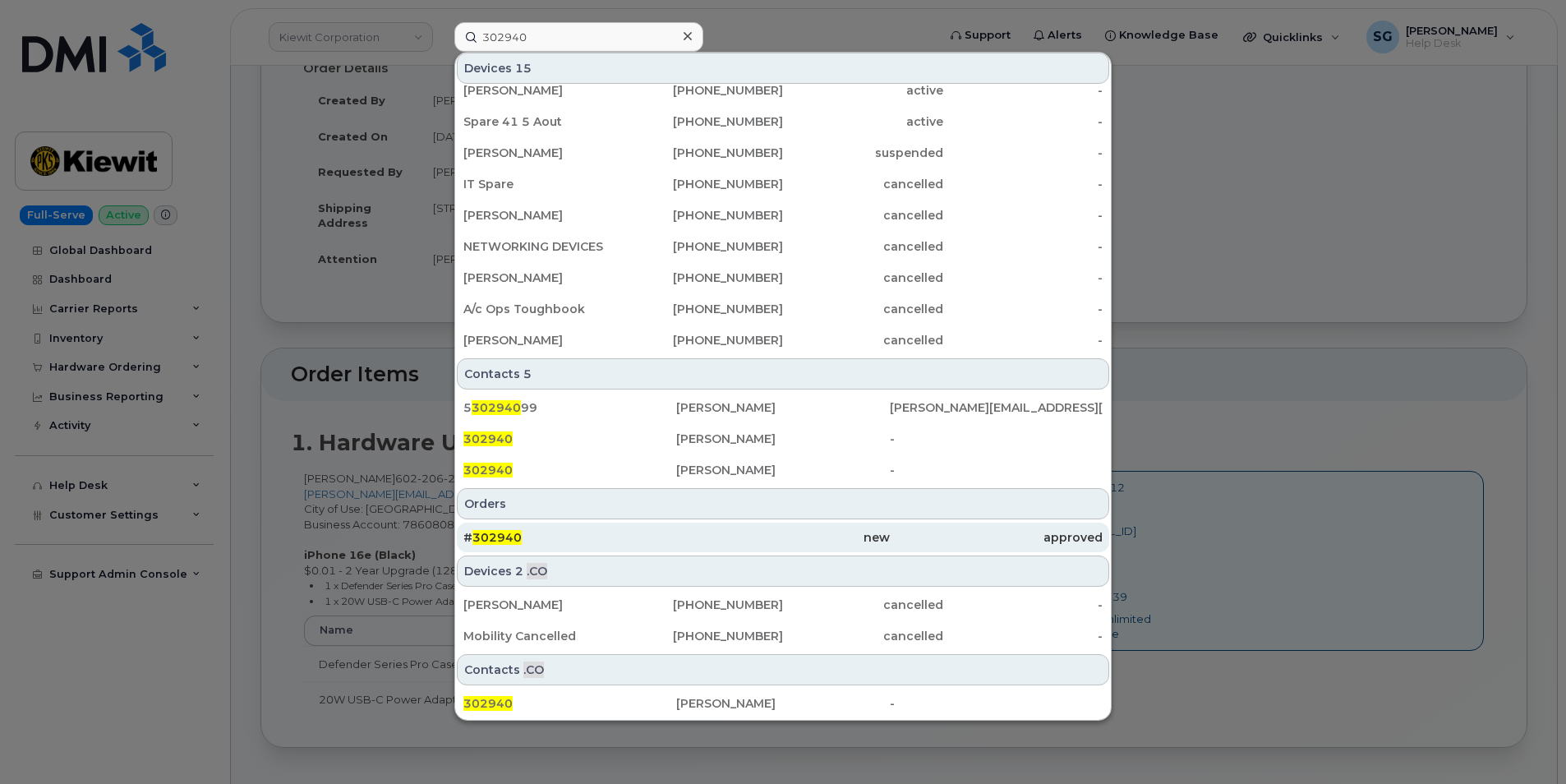
click at [629, 537] on div "# 302940" at bounding box center [570, 537] width 213 height 17
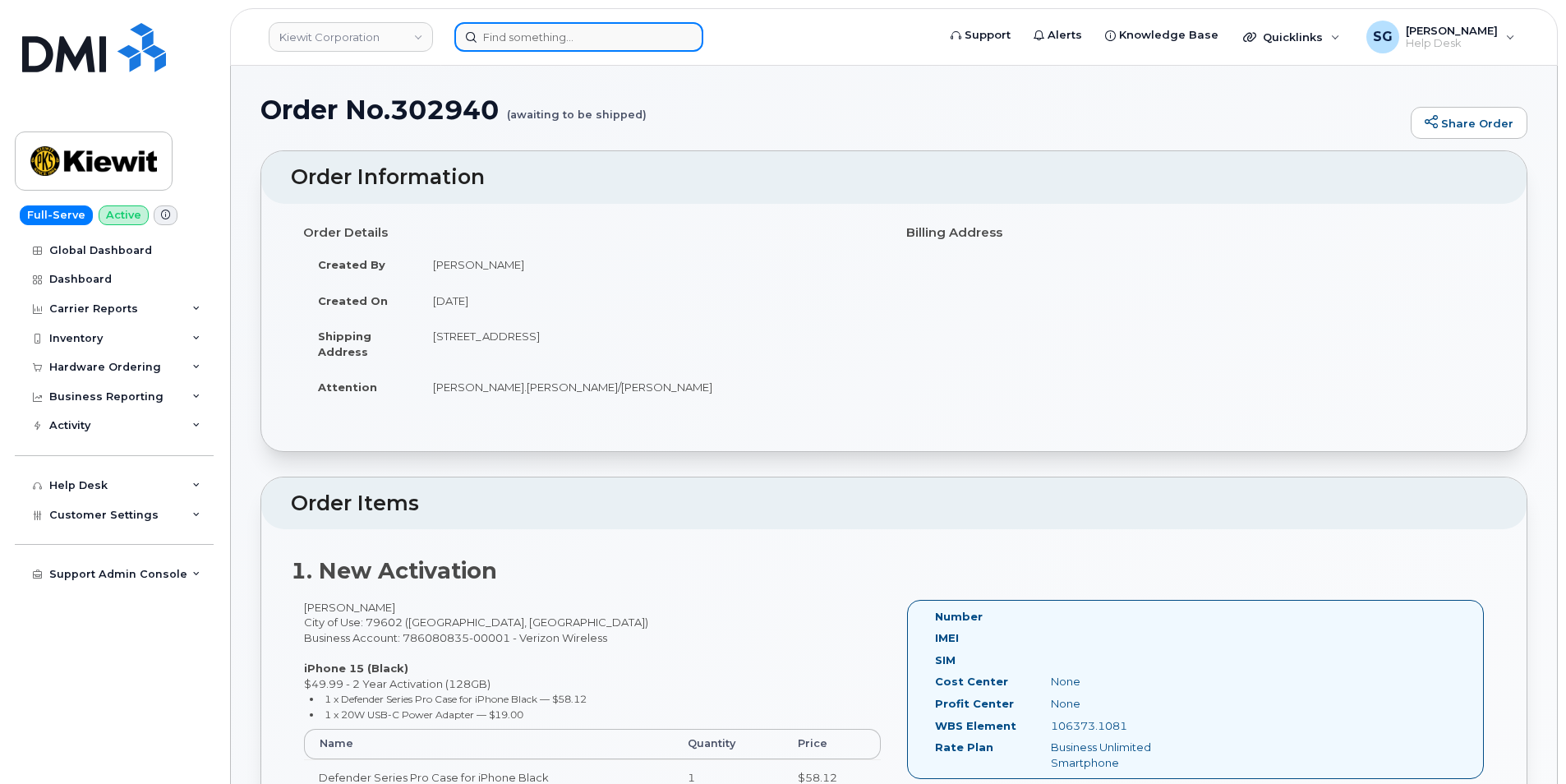
click at [495, 35] on input at bounding box center [578, 37] width 249 height 29
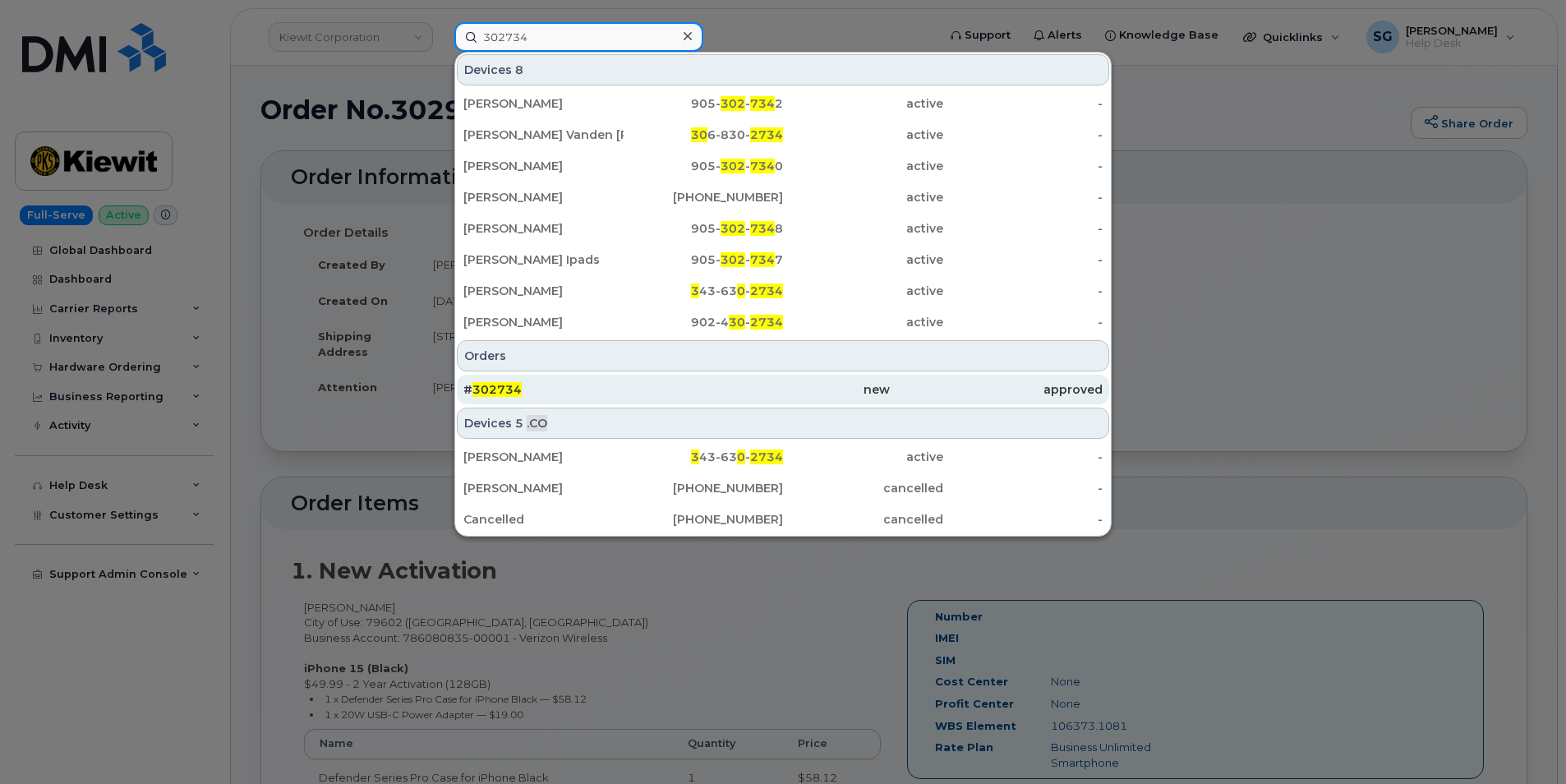
type input "302734"
click at [607, 393] on div "# 302734" at bounding box center [570, 390] width 213 height 17
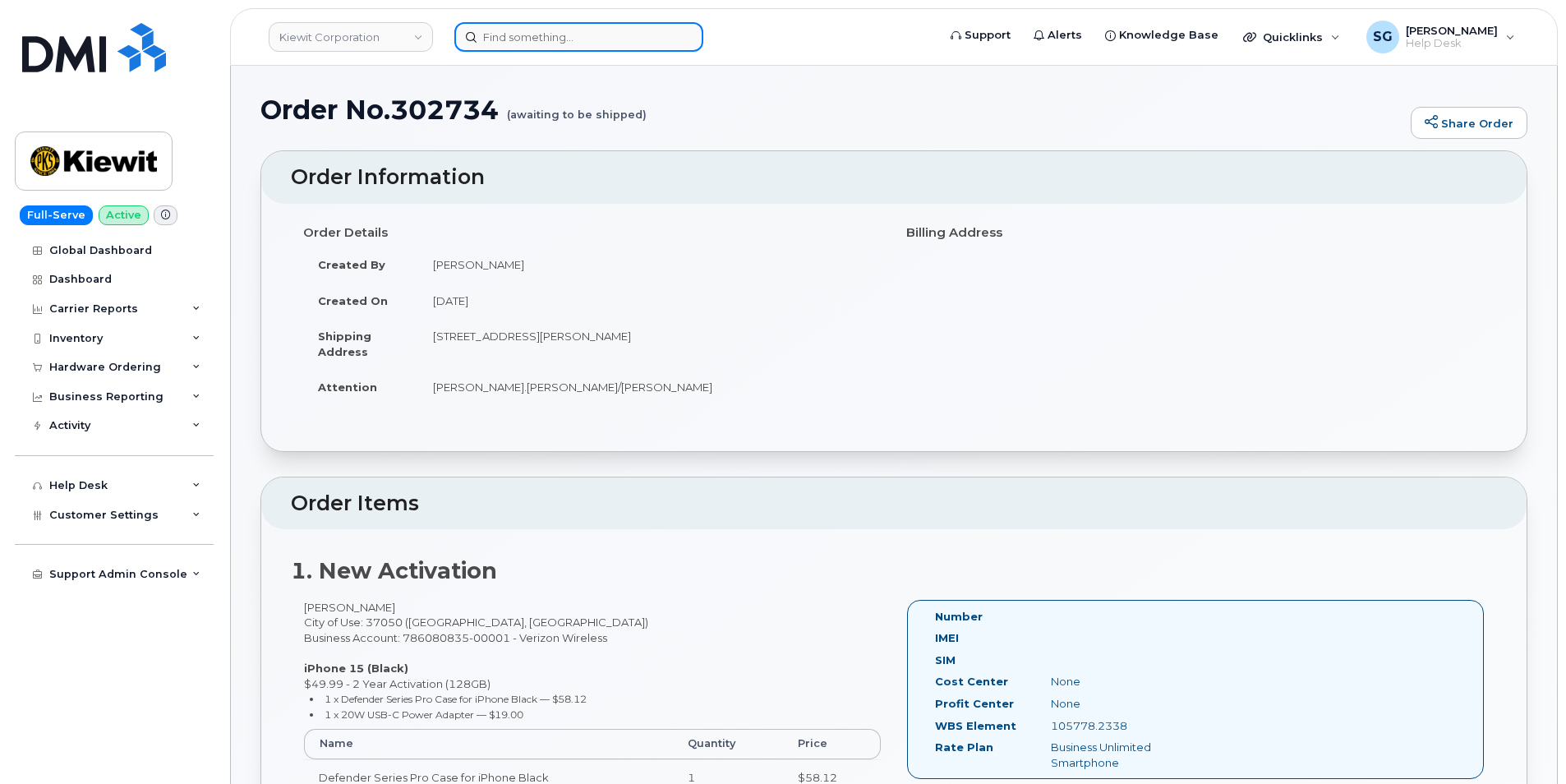
click at [520, 33] on input at bounding box center [578, 37] width 249 height 29
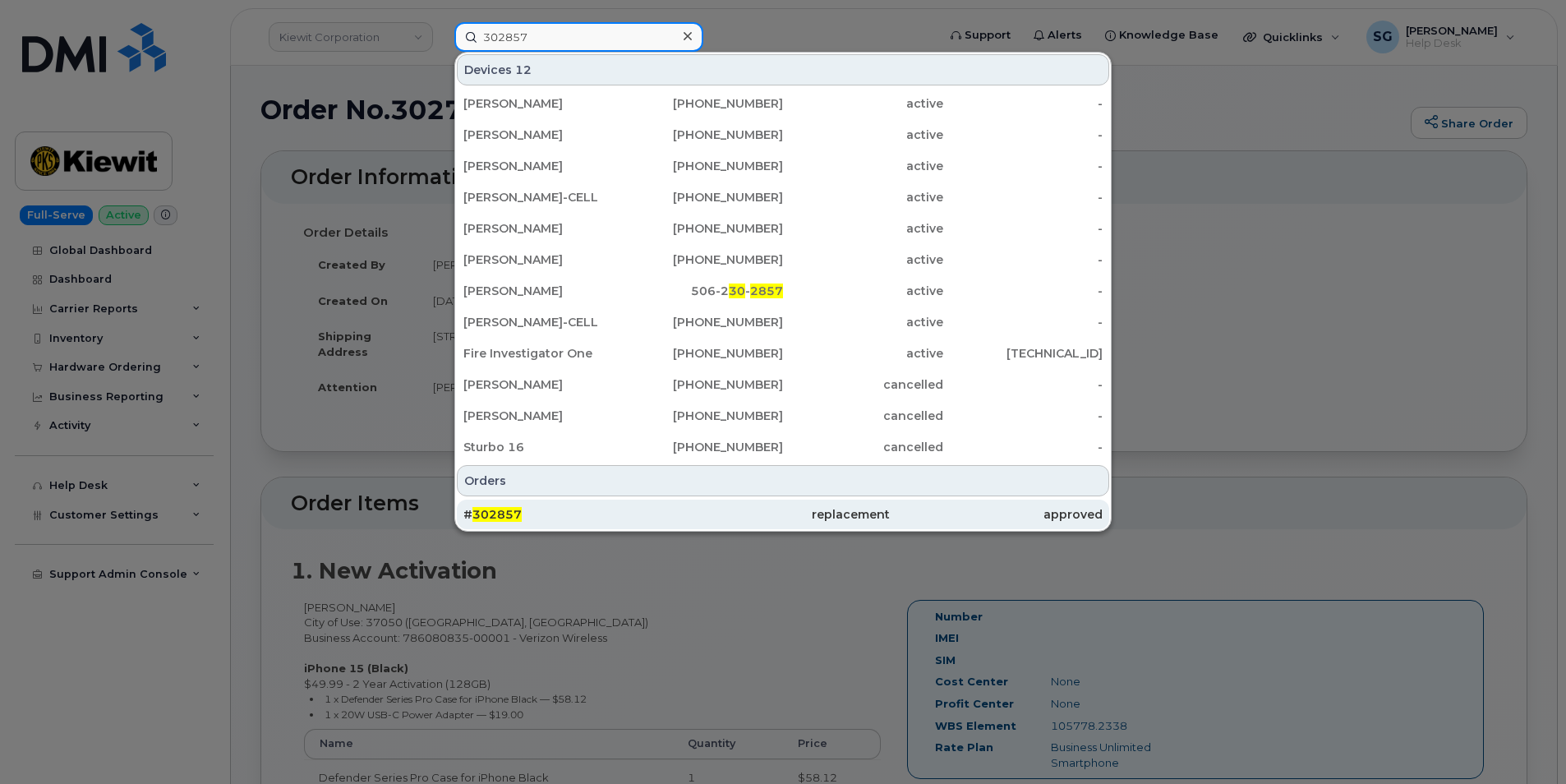
type input "302857"
click at [619, 515] on div "# 302857" at bounding box center [570, 515] width 213 height 17
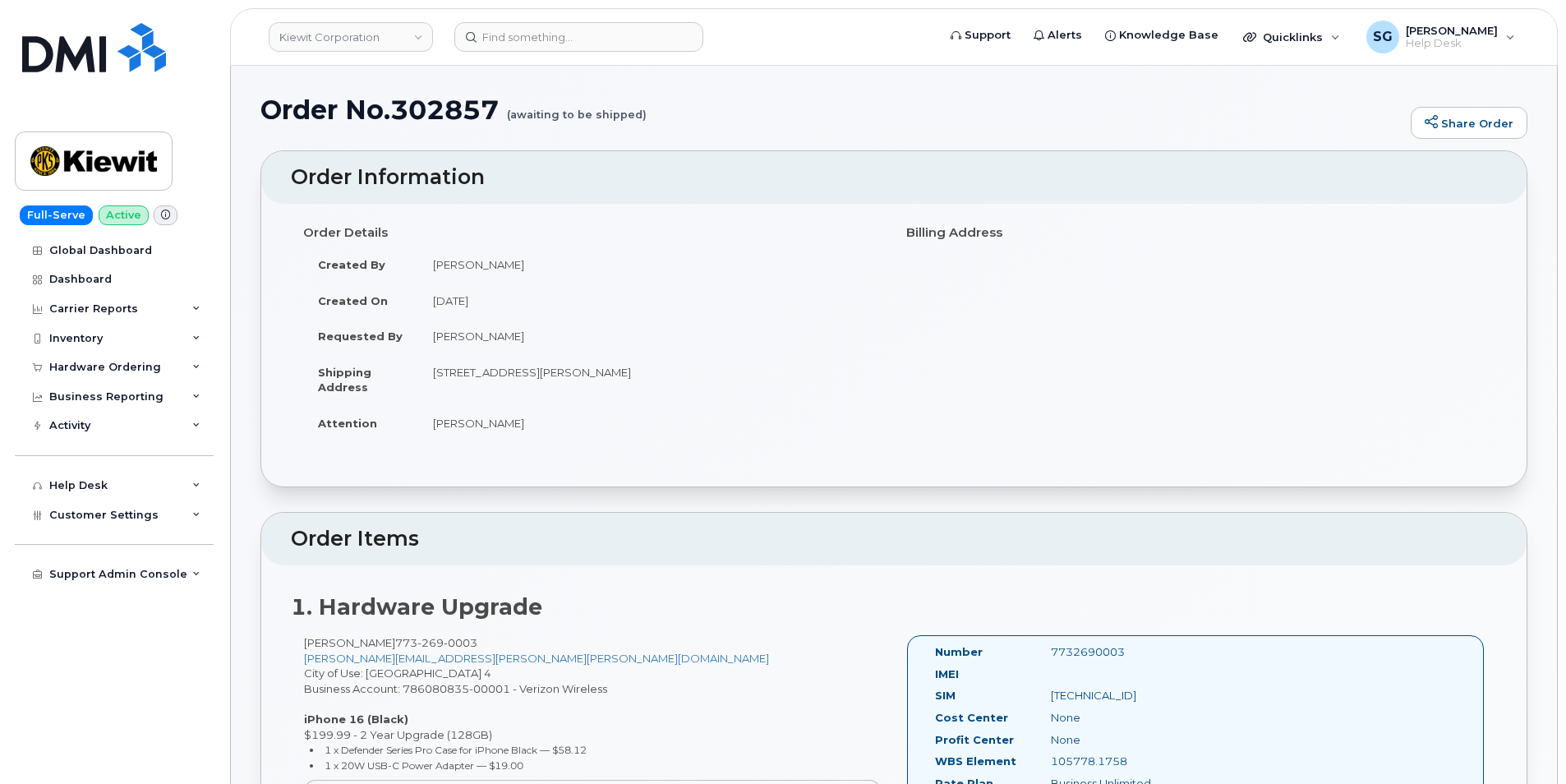
scroll to position [247, 0]
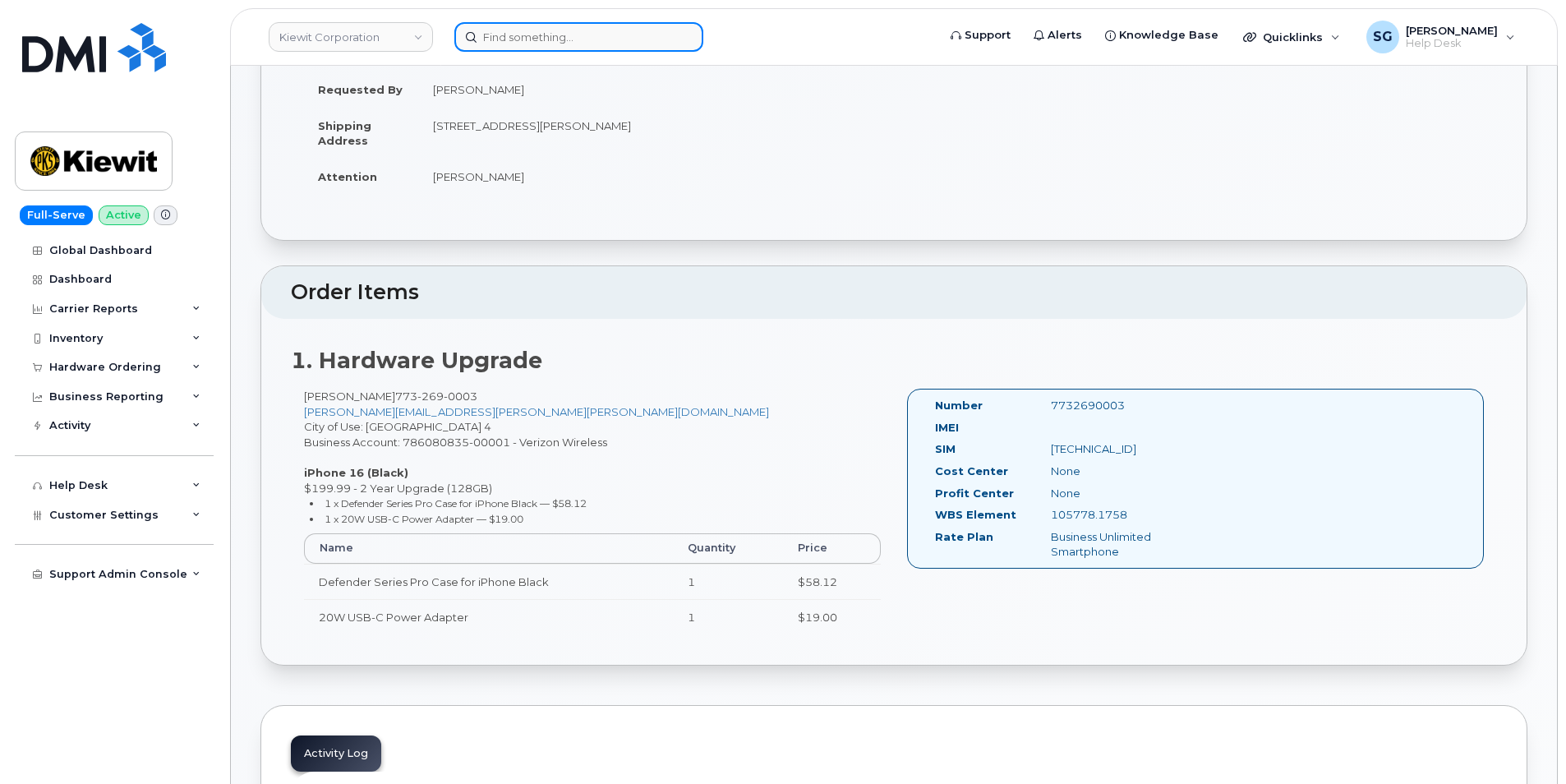
click at [498, 42] on input at bounding box center [578, 37] width 249 height 29
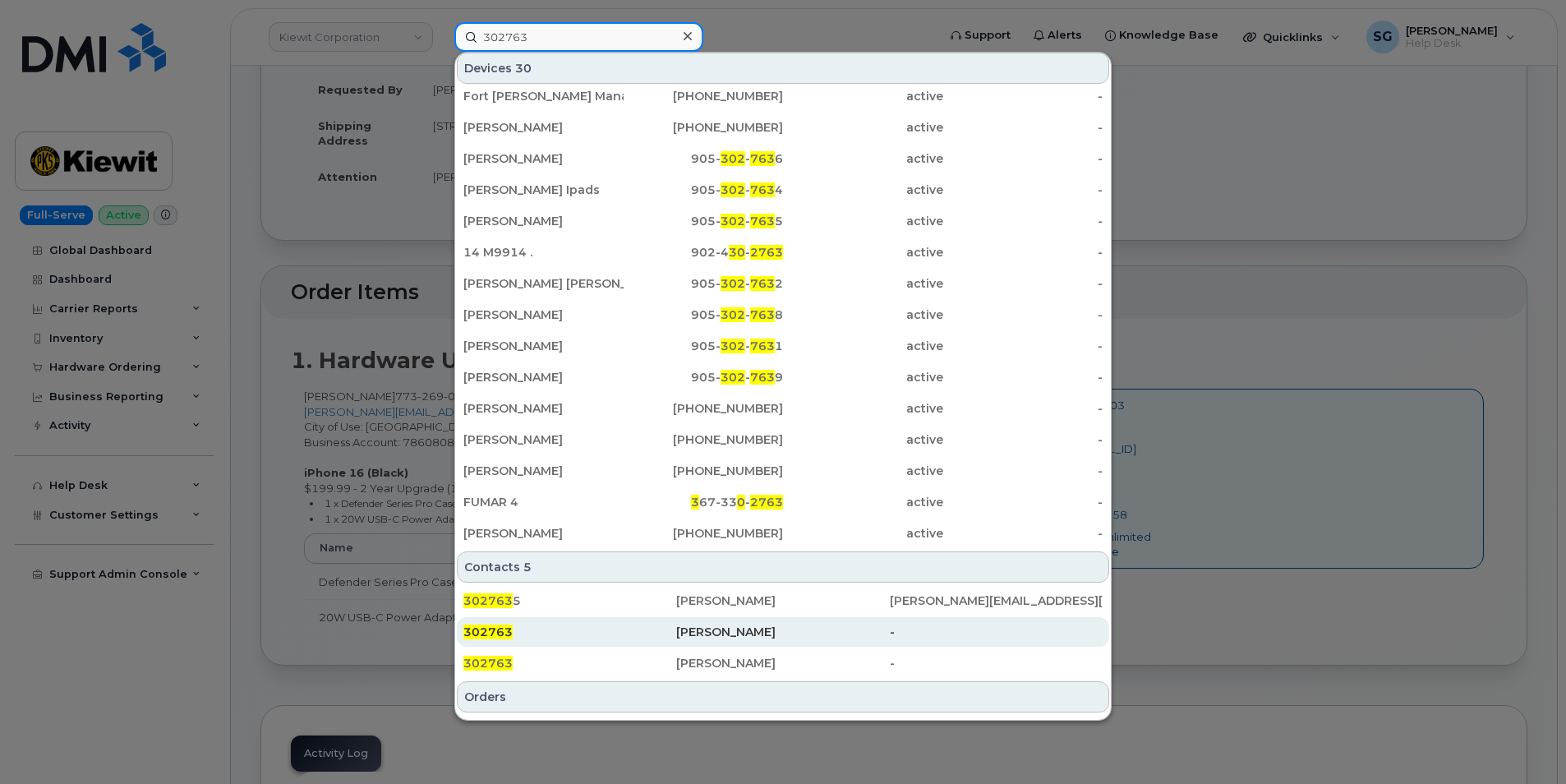
scroll to position [387, 0]
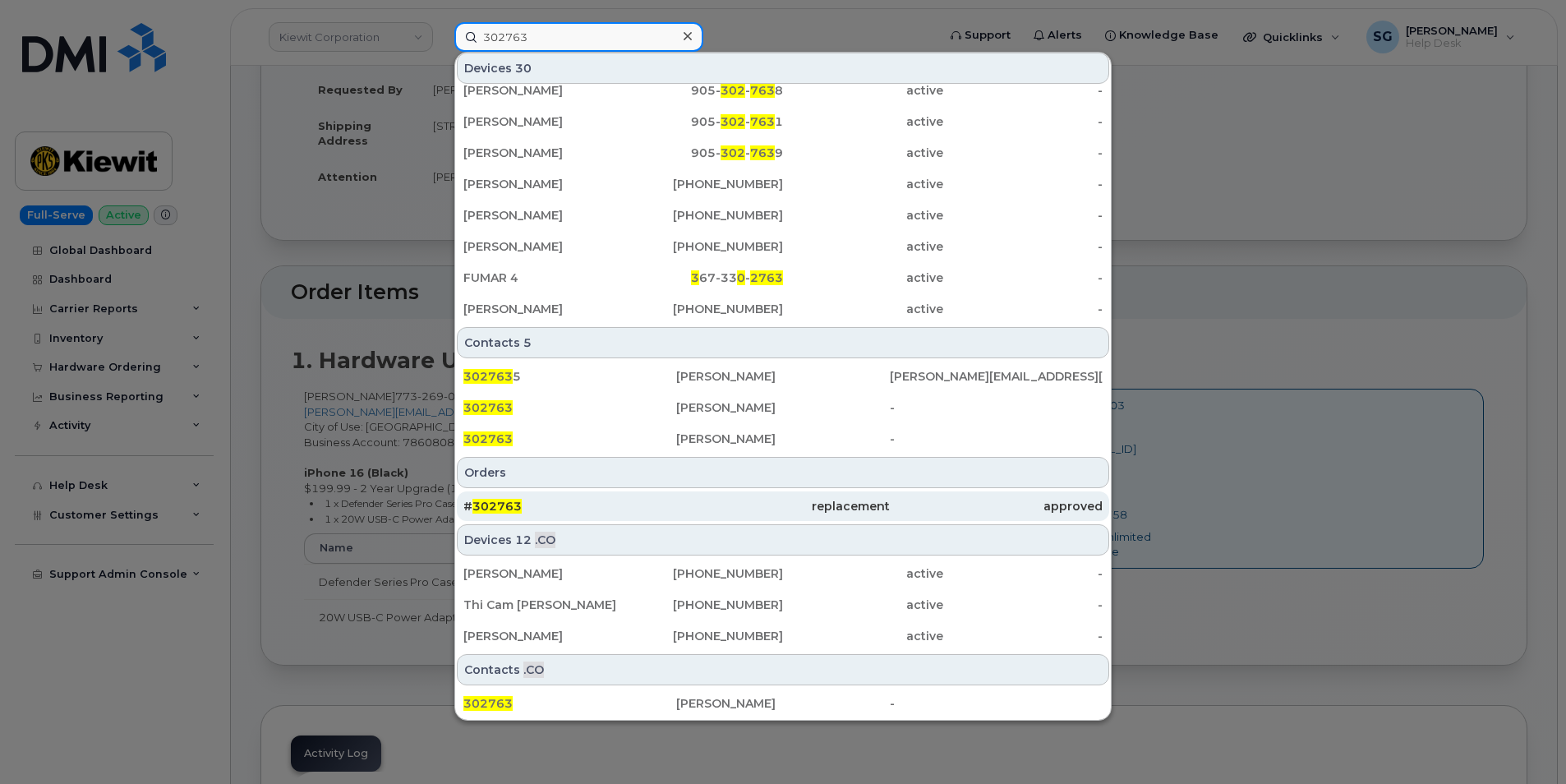
type input "302763"
click at [581, 505] on div "# 302763" at bounding box center [570, 506] width 213 height 17
click at [574, 505] on div "# 302763" at bounding box center [570, 506] width 213 height 17
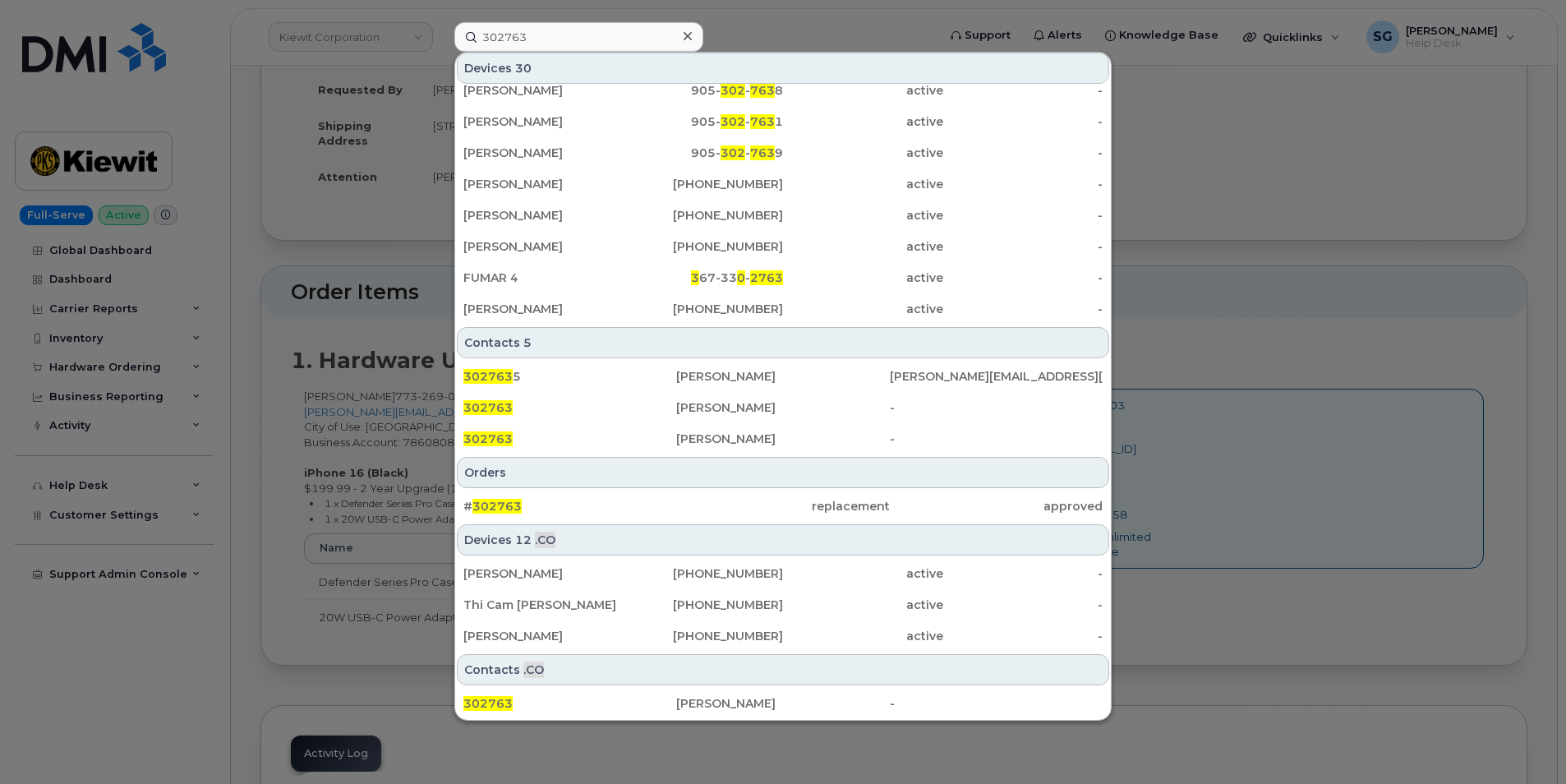
scroll to position [164, 0]
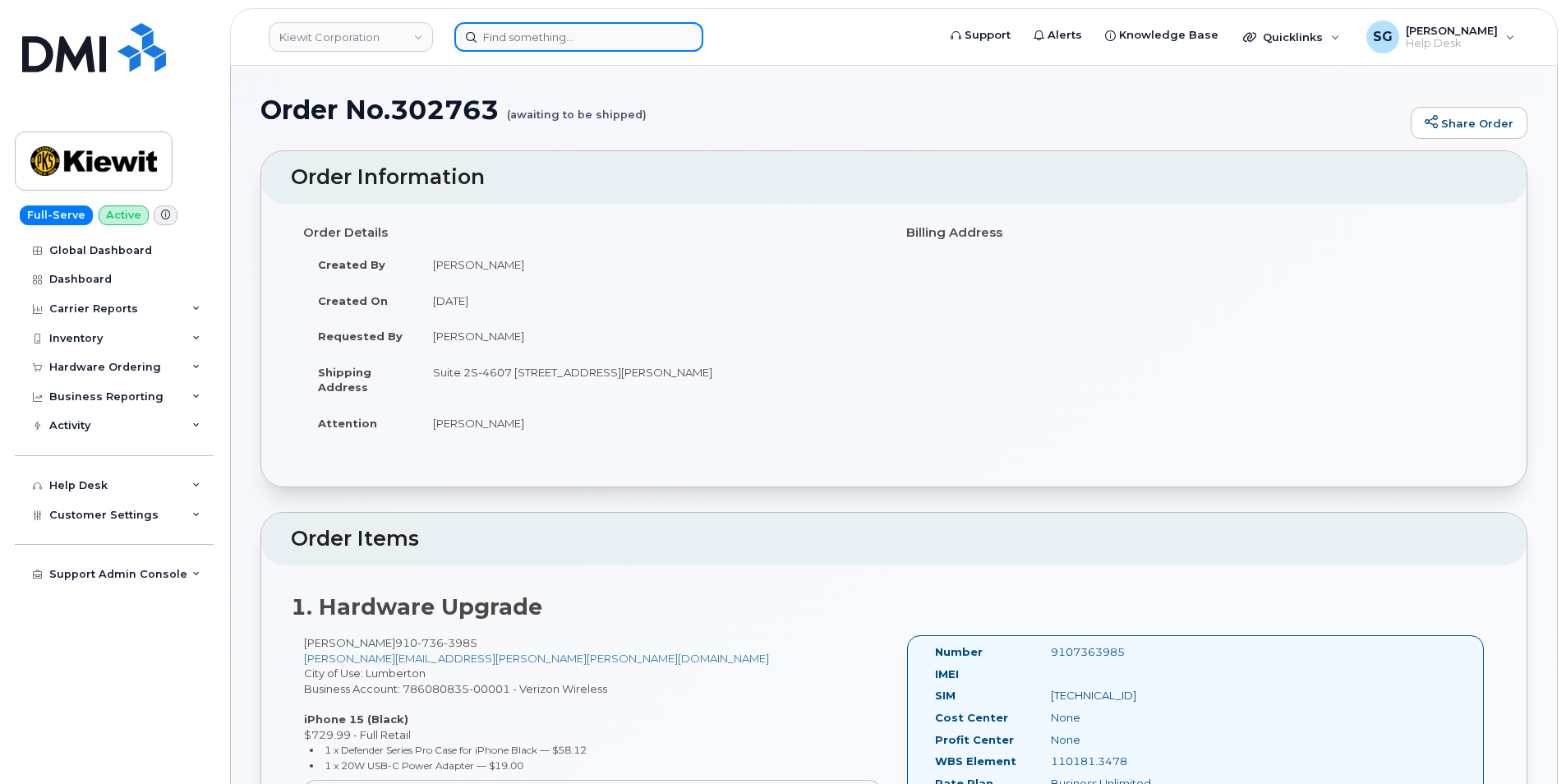
click at [553, 38] on input at bounding box center [578, 37] width 249 height 29
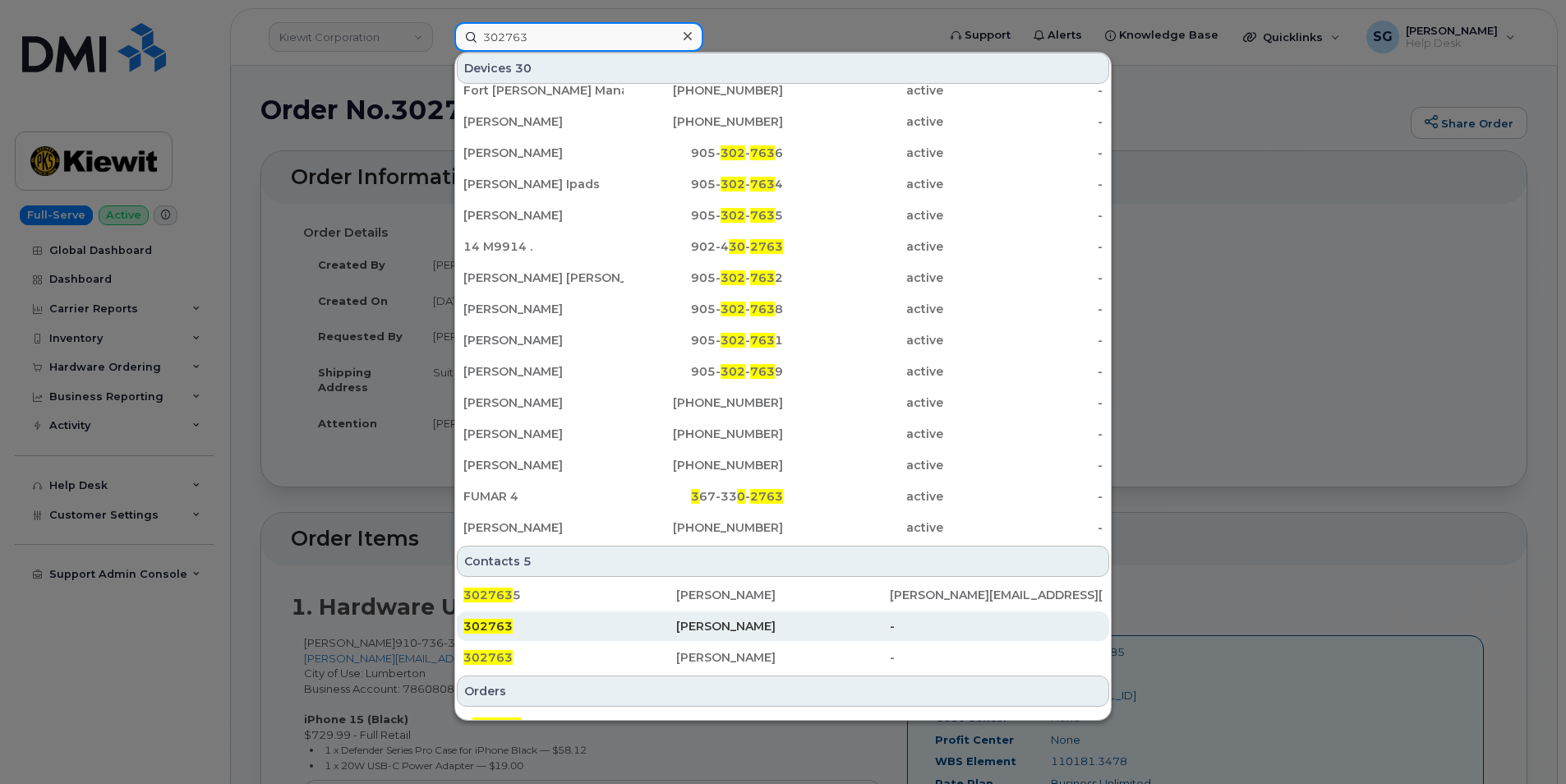
scroll to position [387, 0]
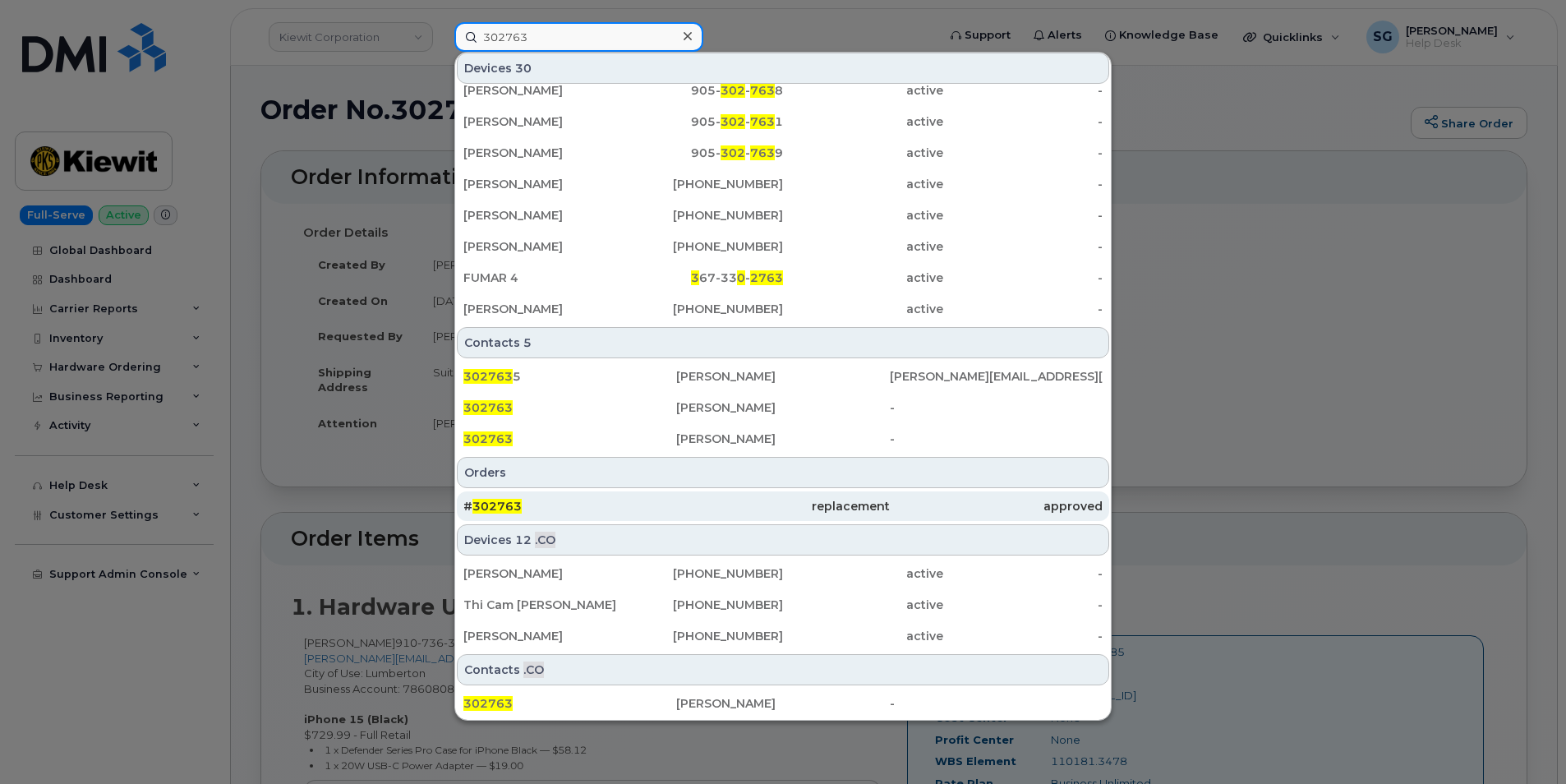
type input "302763"
drag, startPoint x: 627, startPoint y: 514, endPoint x: 650, endPoint y: 510, distance: 23.3
click at [627, 514] on div "# 302763" at bounding box center [570, 506] width 213 height 17
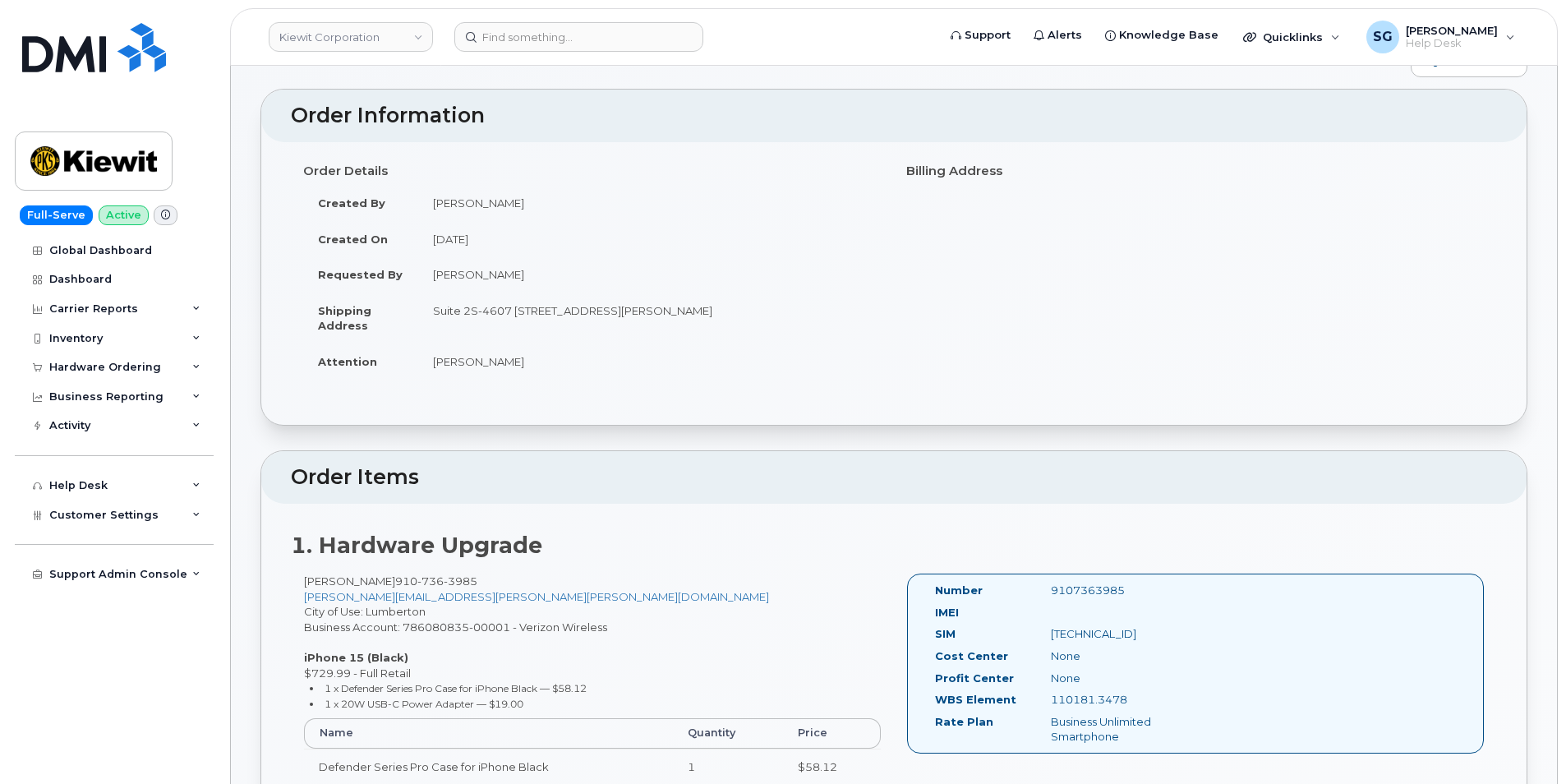
scroll to position [164, 0]
